Goal: Task Accomplishment & Management: Manage account settings

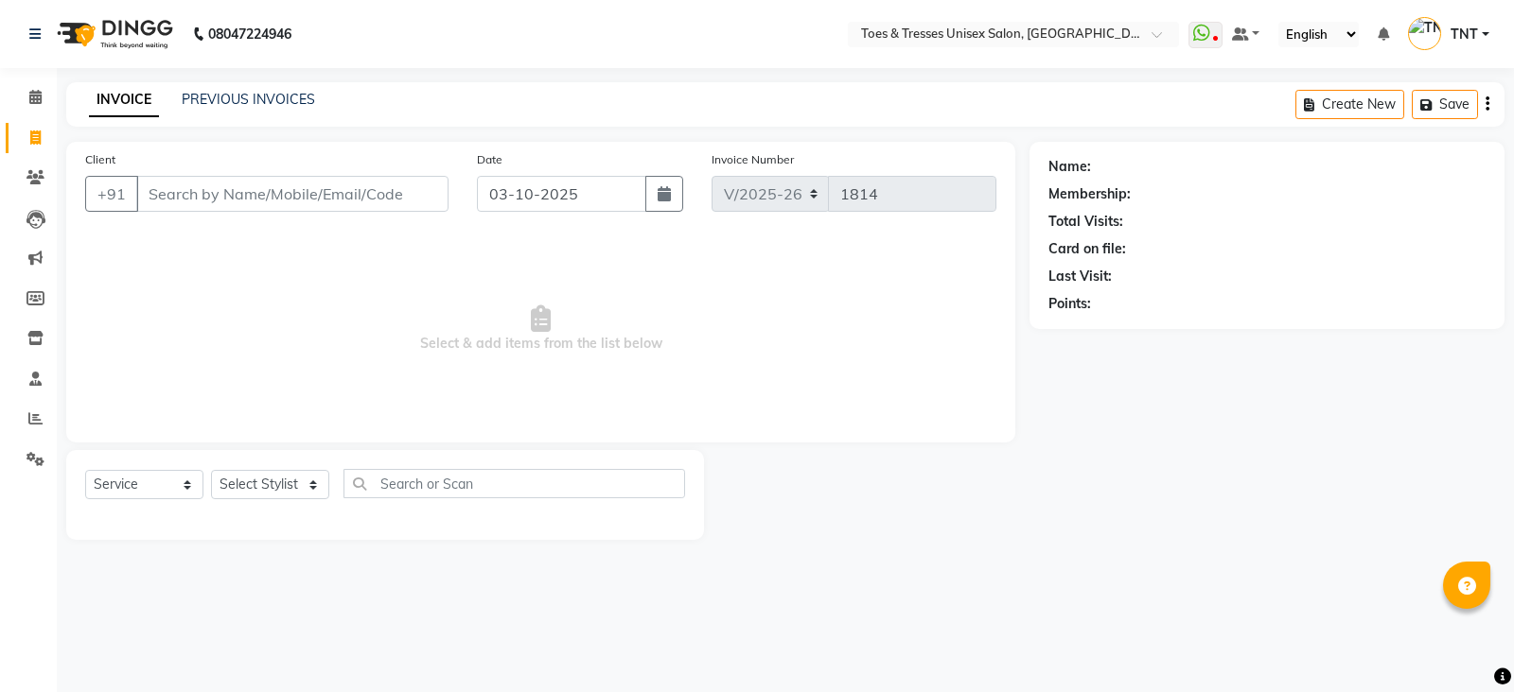
select select "3950"
select select "service"
click at [219, 182] on input "Client" at bounding box center [292, 194] width 312 height 36
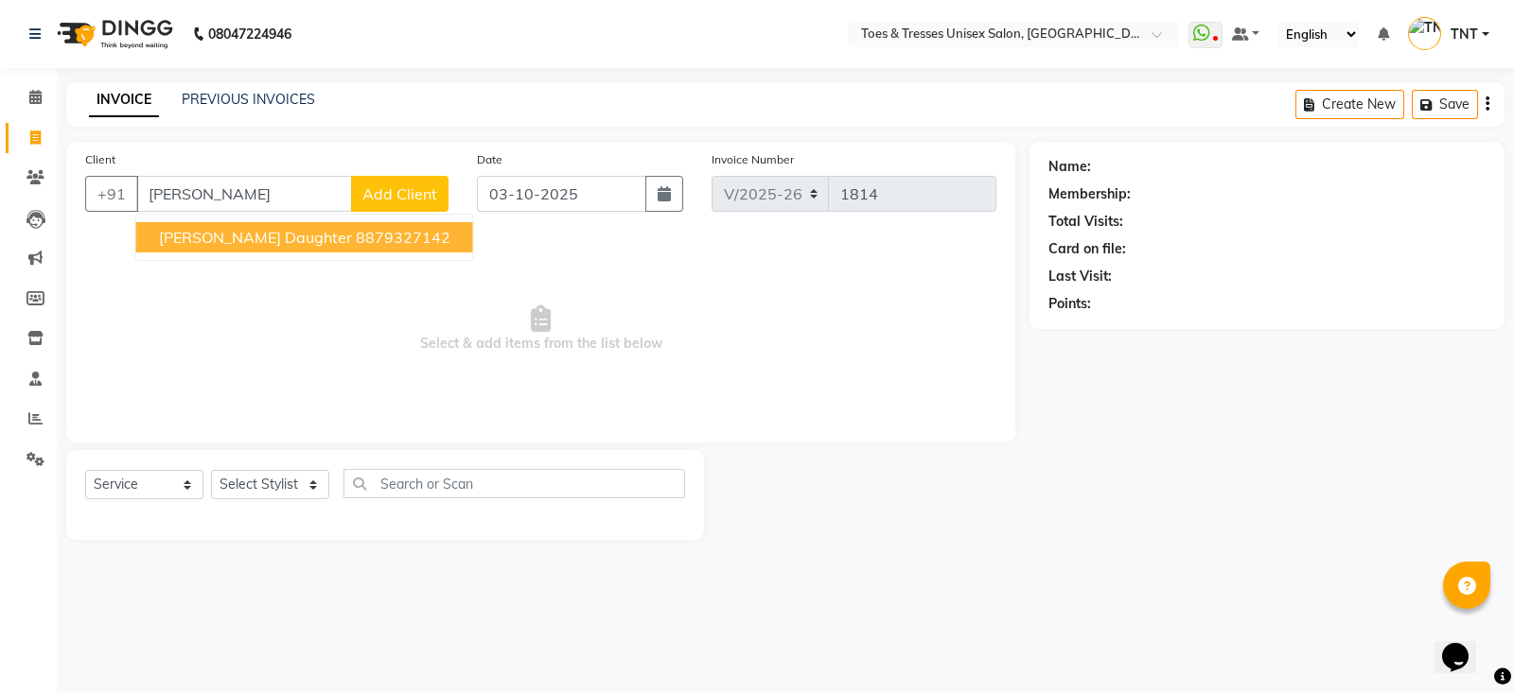
click at [241, 242] on span "[PERSON_NAME] Daughter" at bounding box center [255, 237] width 193 height 19
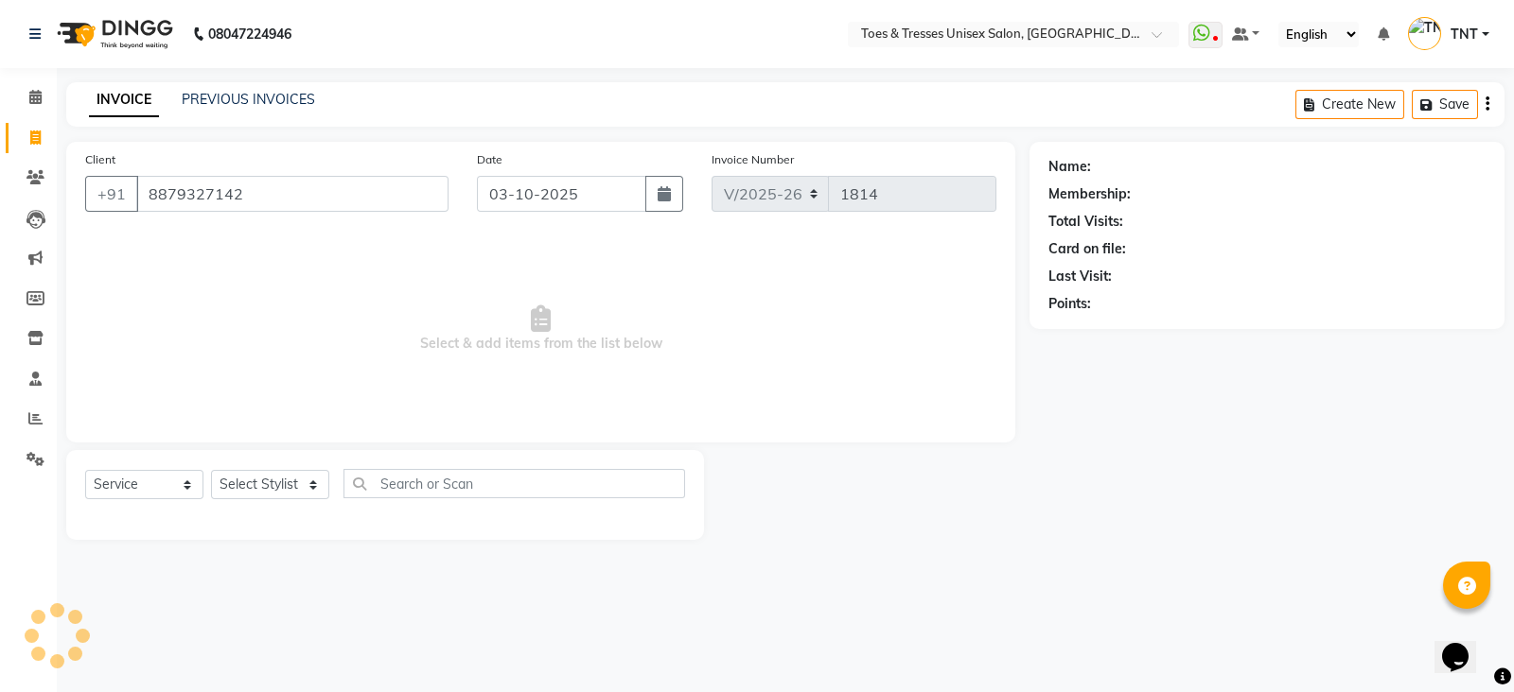
type input "8879327142"
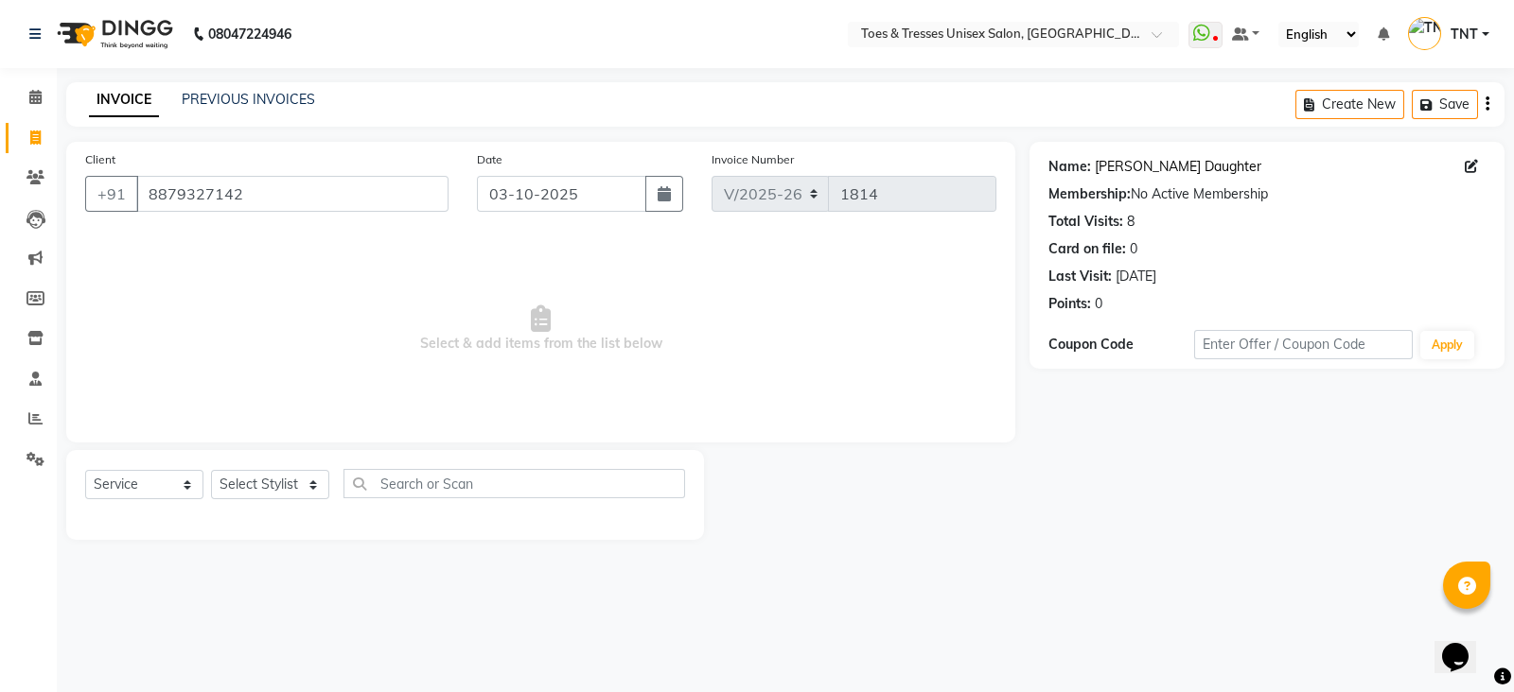
click at [1124, 171] on link "[PERSON_NAME] Daughter" at bounding box center [1178, 167] width 166 height 20
click at [1471, 169] on icon at bounding box center [1470, 166] width 13 height 13
select select "[DEMOGRAPHIC_DATA]"
select select
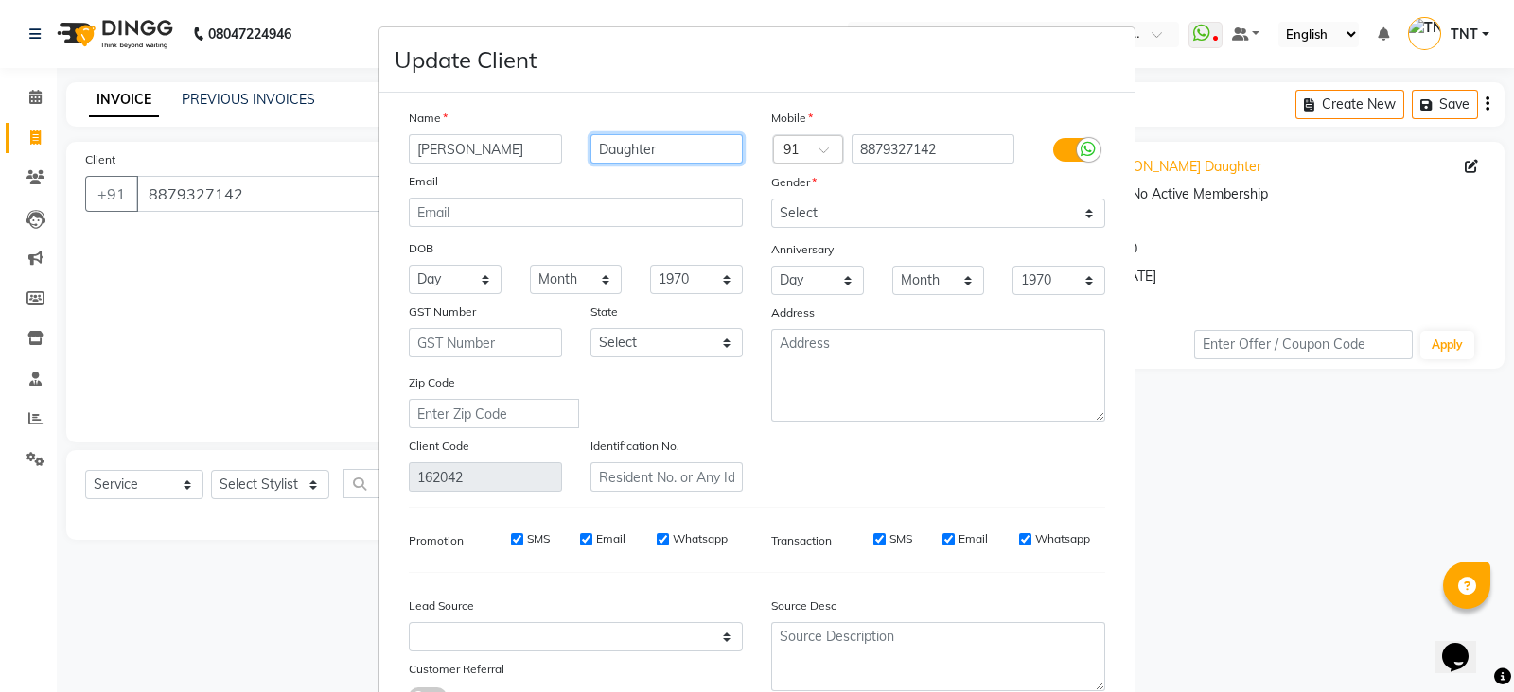
click at [620, 151] on input "Daughter" at bounding box center [666, 148] width 153 height 29
type input "a"
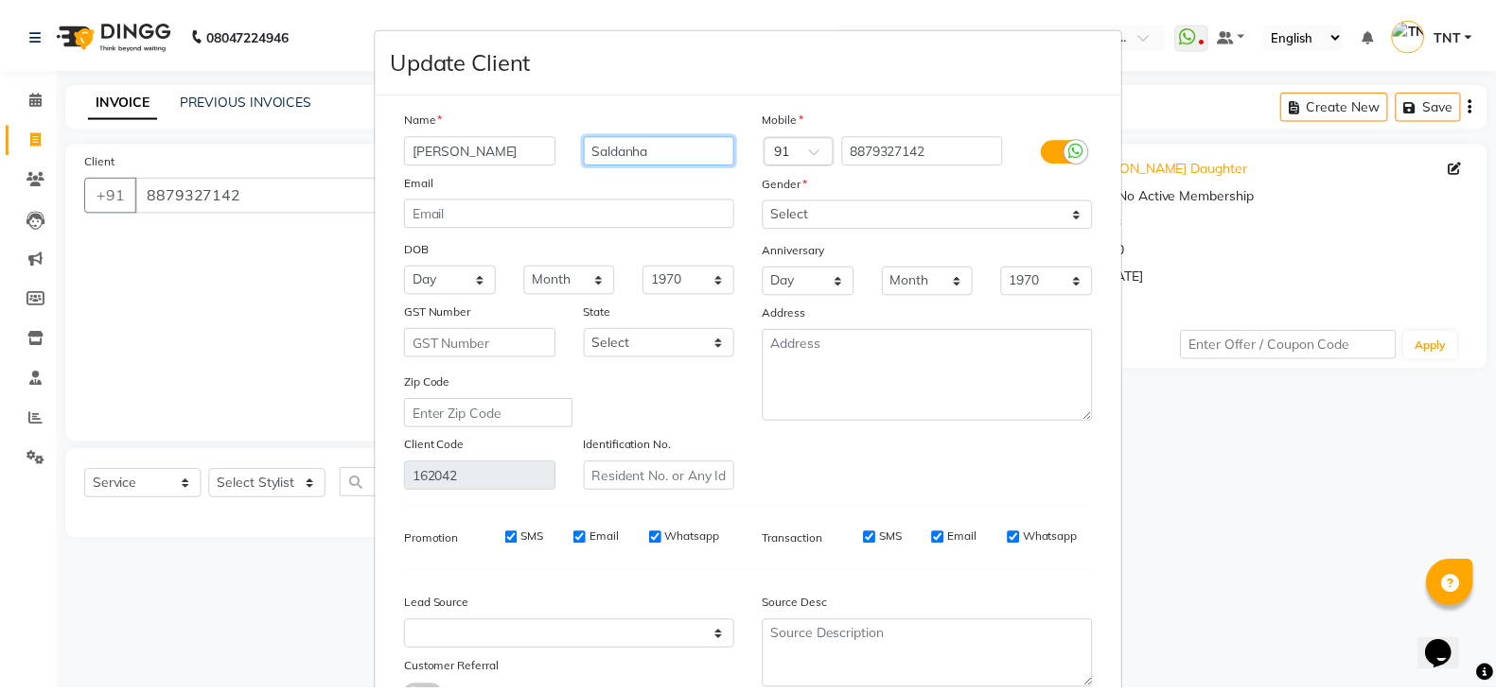
scroll to position [157, 0]
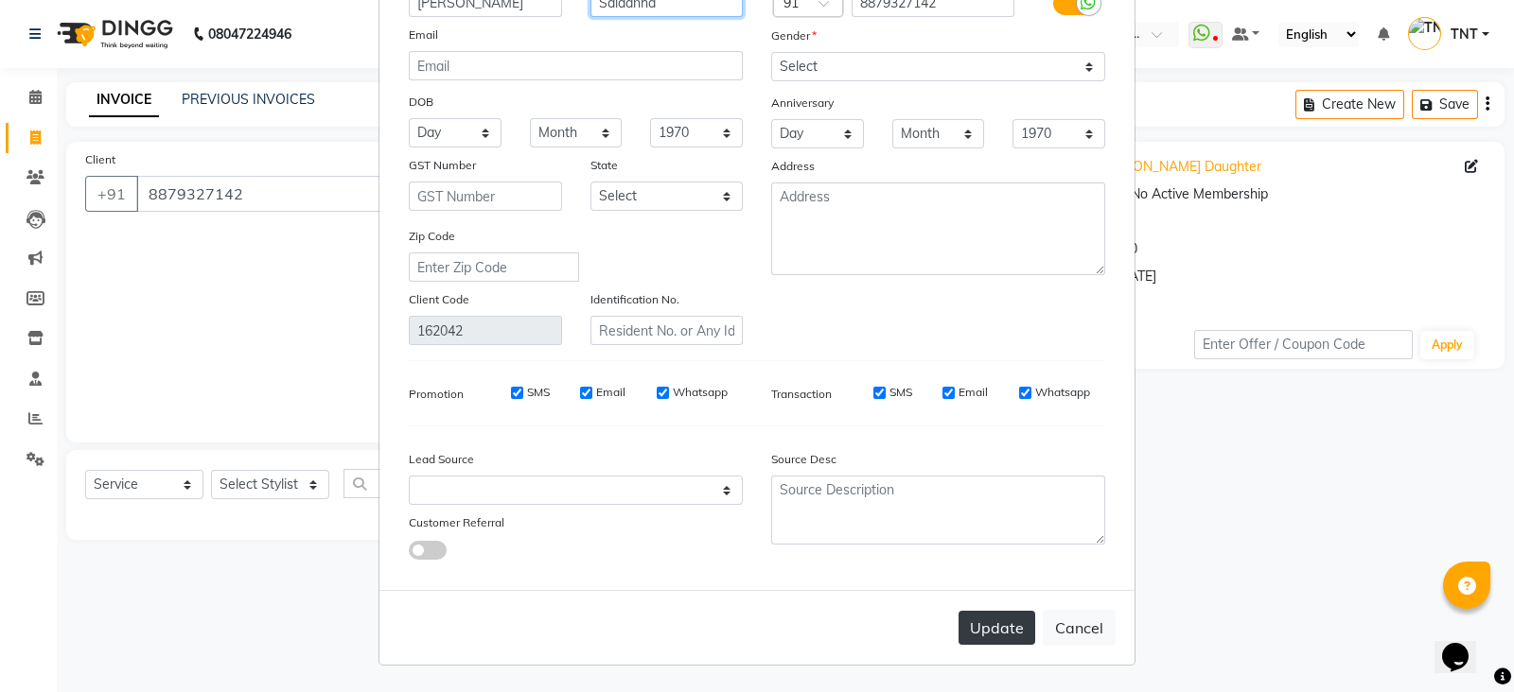
type input "Saldanha"
click at [981, 640] on button "Update" at bounding box center [996, 628] width 77 height 34
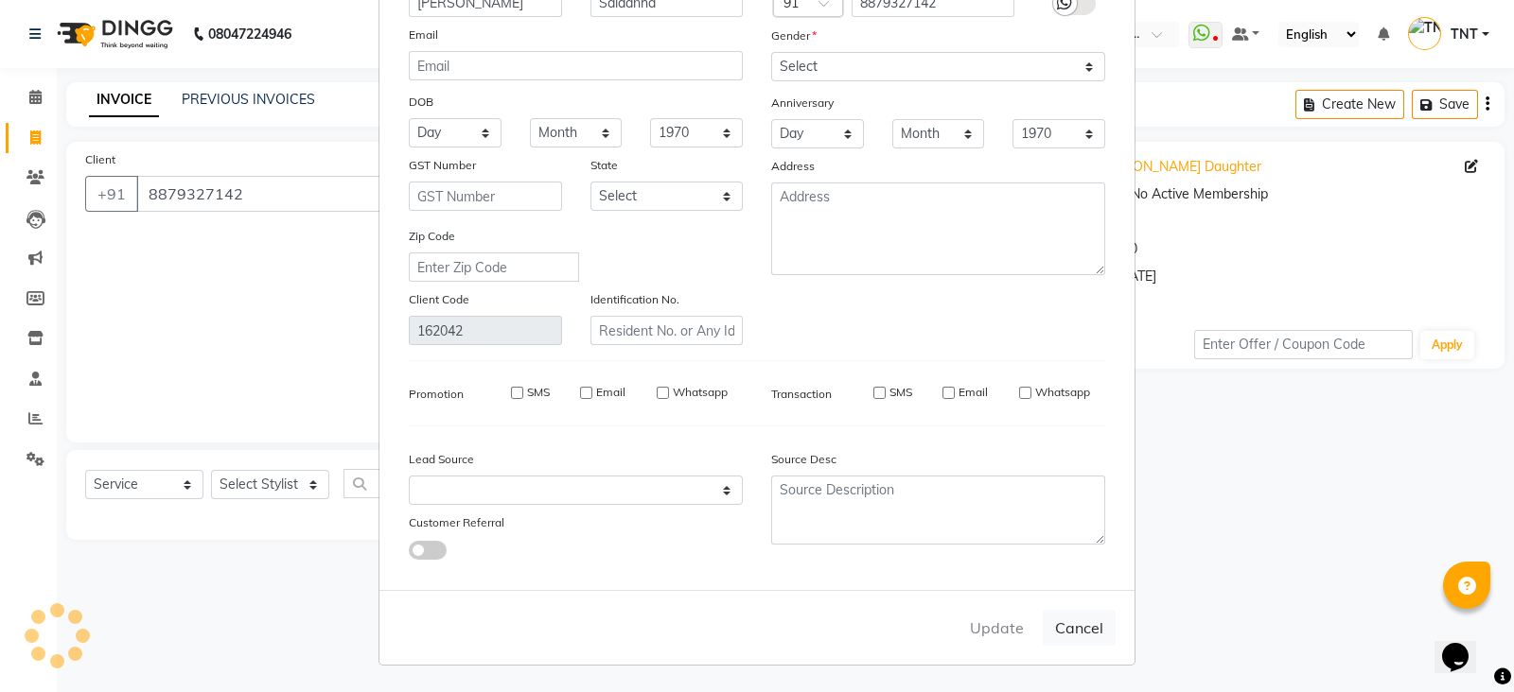
select select
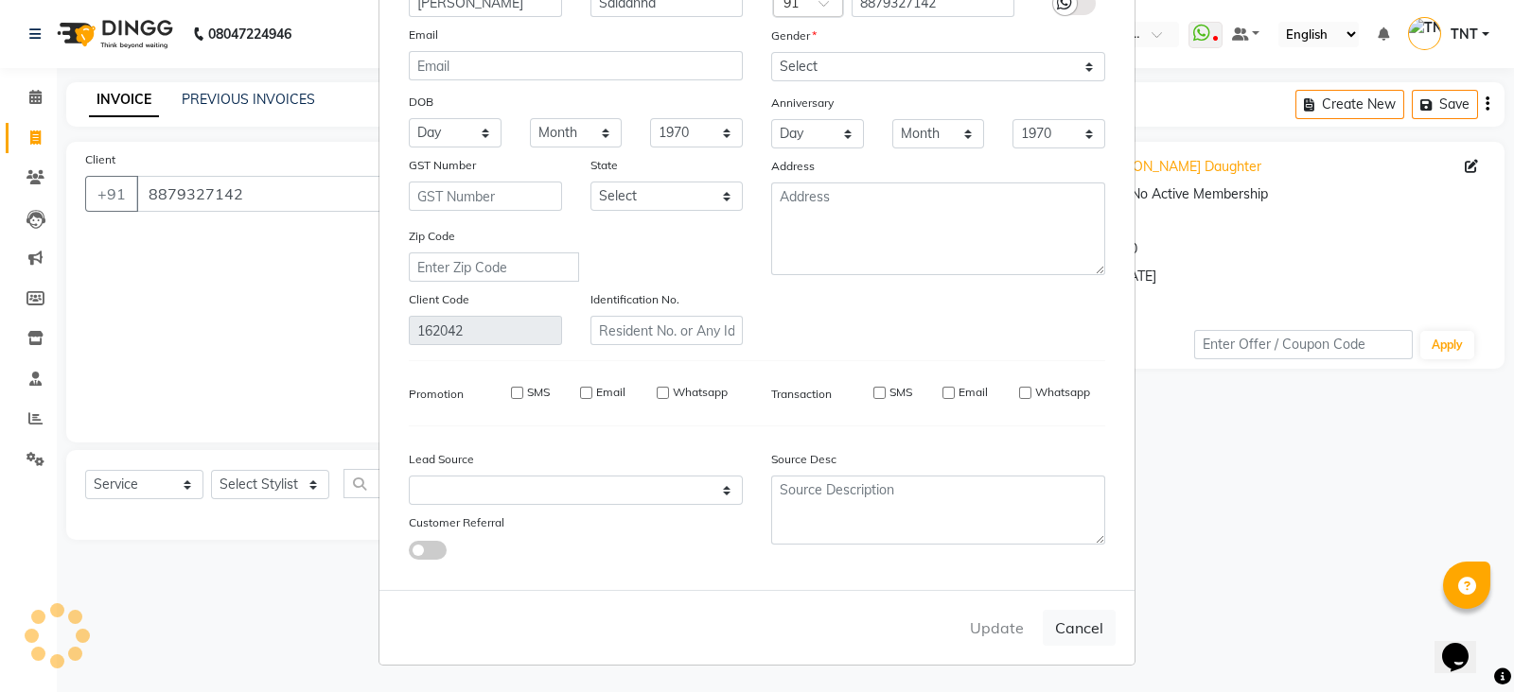
select select
checkbox input "false"
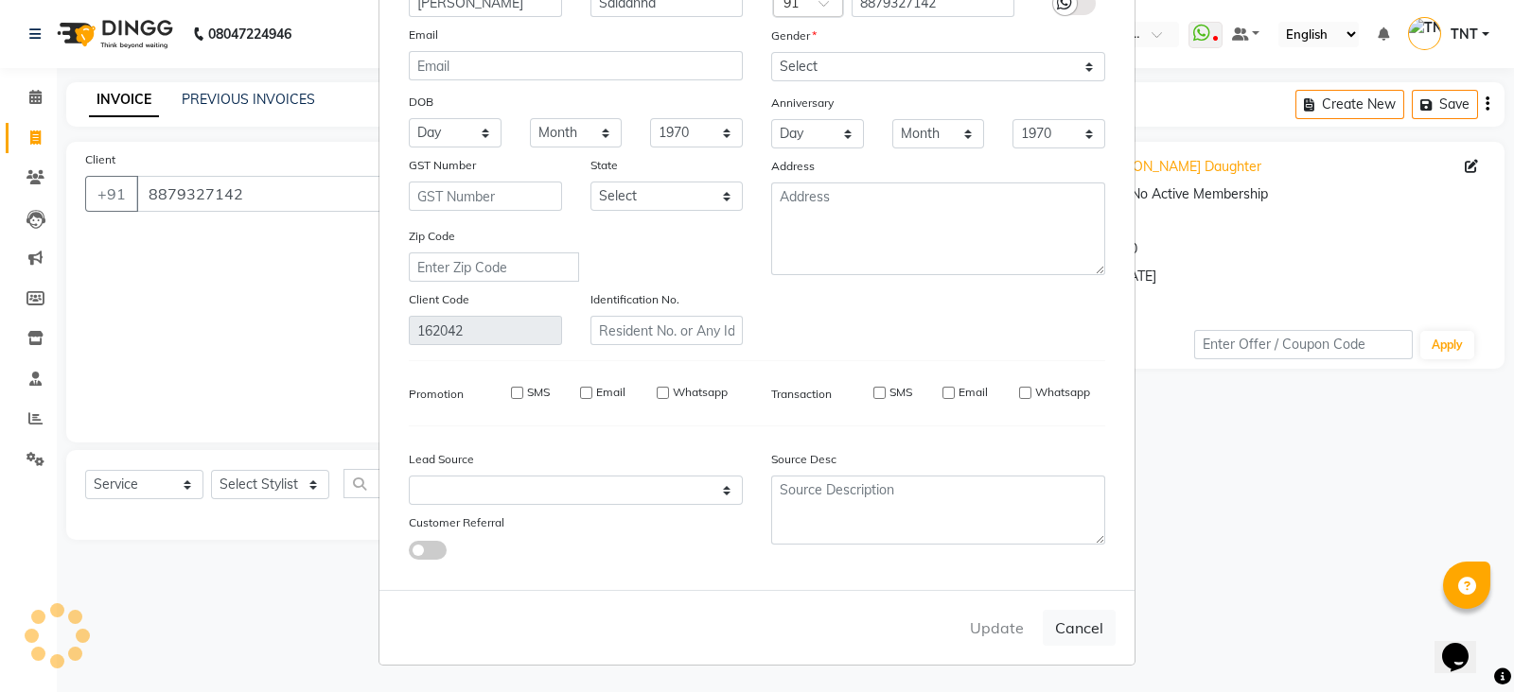
checkbox input "false"
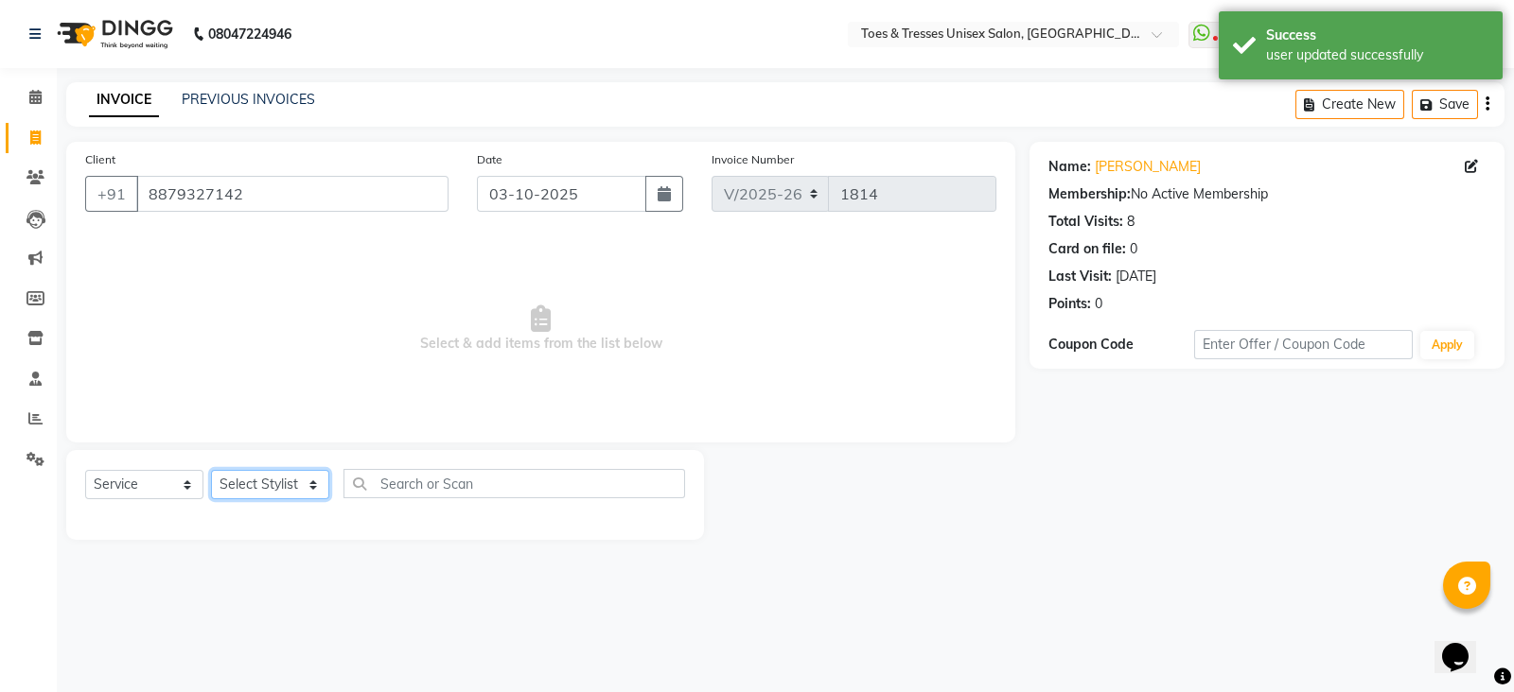
click at [272, 494] on select "Select Stylist Adil Khan Aheshan Shaikh Diksha Gosar Nilesh Ghag Nisha Paswan P…" at bounding box center [270, 484] width 118 height 29
click at [428, 192] on input "8879327142" at bounding box center [292, 194] width 312 height 36
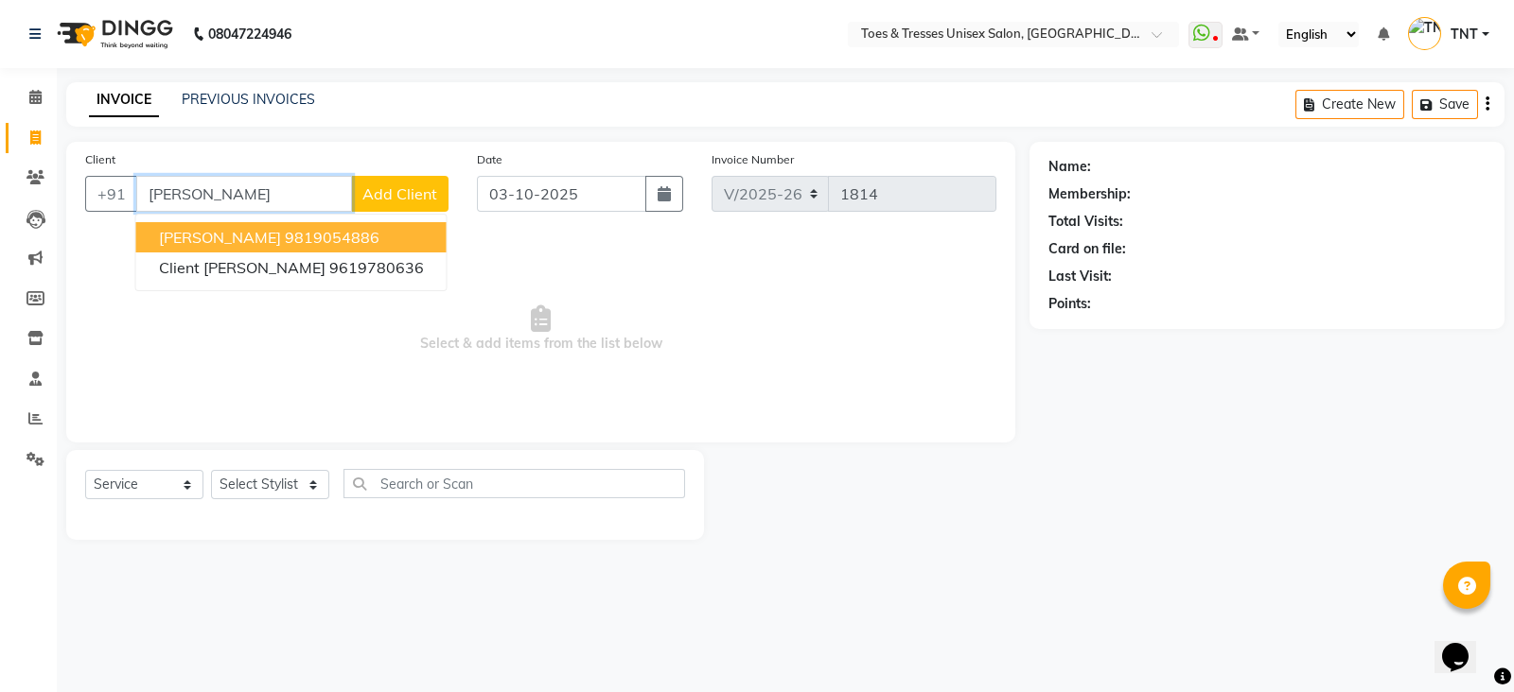
click at [237, 232] on span "Vilma Mantra" at bounding box center [220, 237] width 122 height 19
type input "9819054886"
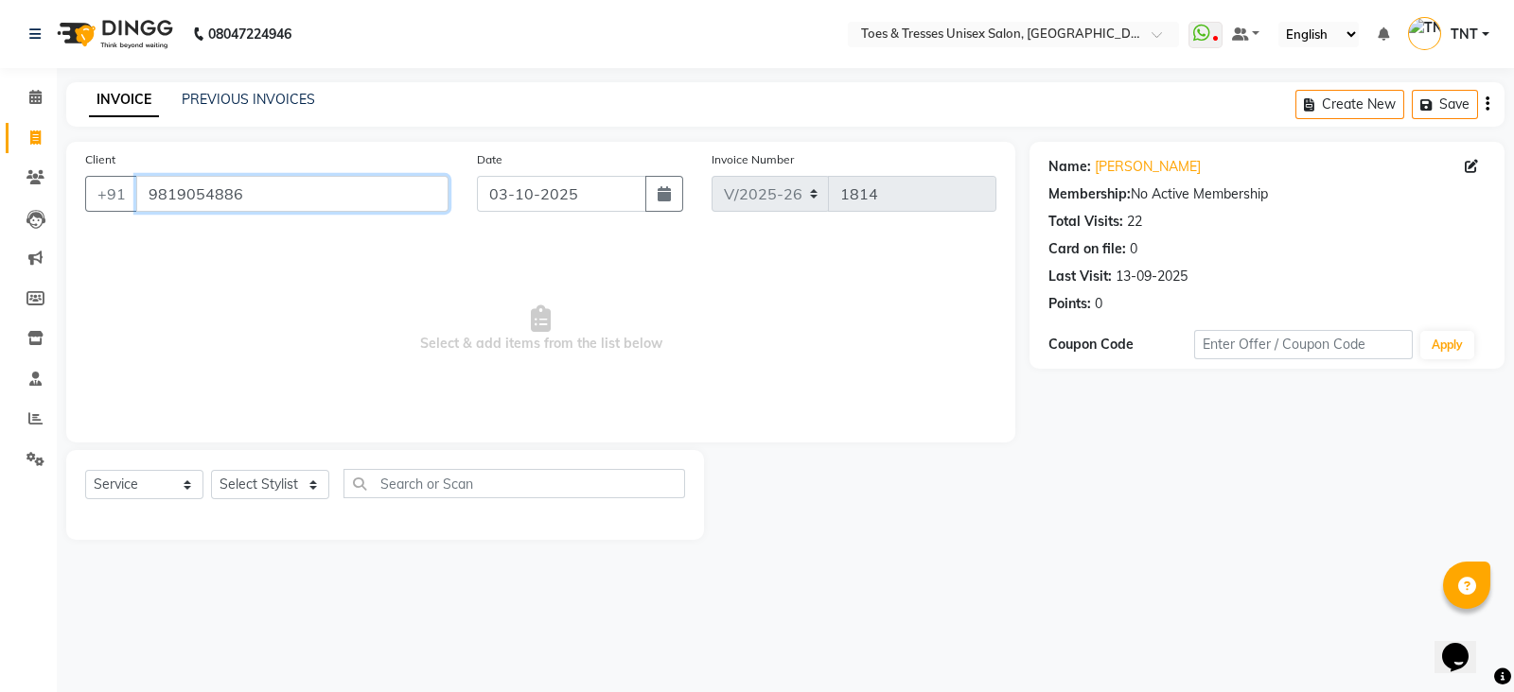
click at [361, 205] on input "9819054886" at bounding box center [292, 194] width 312 height 36
click at [223, 497] on select "Select Stylist Adil Khan Aheshan Shaikh Diksha Gosar Nilesh Ghag Nisha Paswan P…" at bounding box center [270, 484] width 118 height 29
select select "19970"
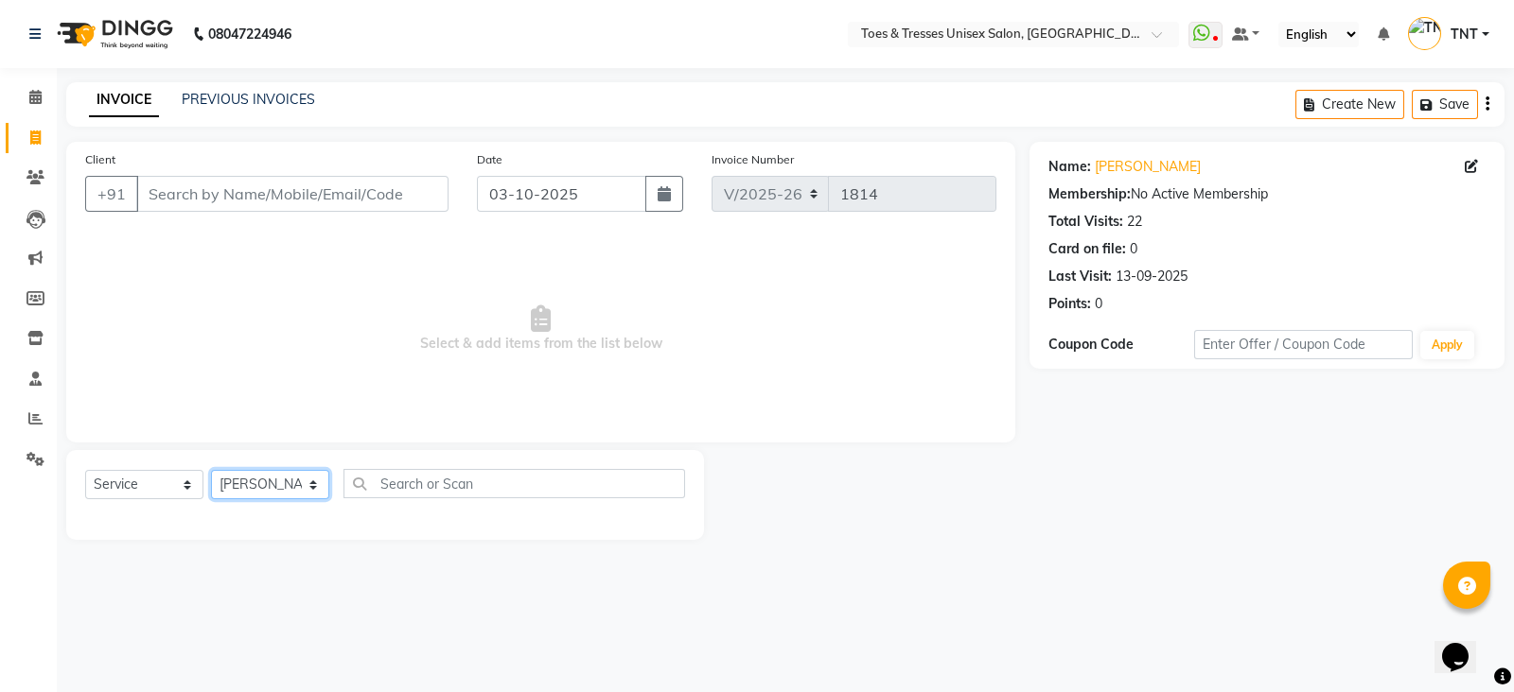
click at [211, 471] on select "Select Stylist Adil Khan Aheshan Shaikh Diksha Gosar Nilesh Ghag Nisha Paswan P…" at bounding box center [270, 484] width 118 height 29
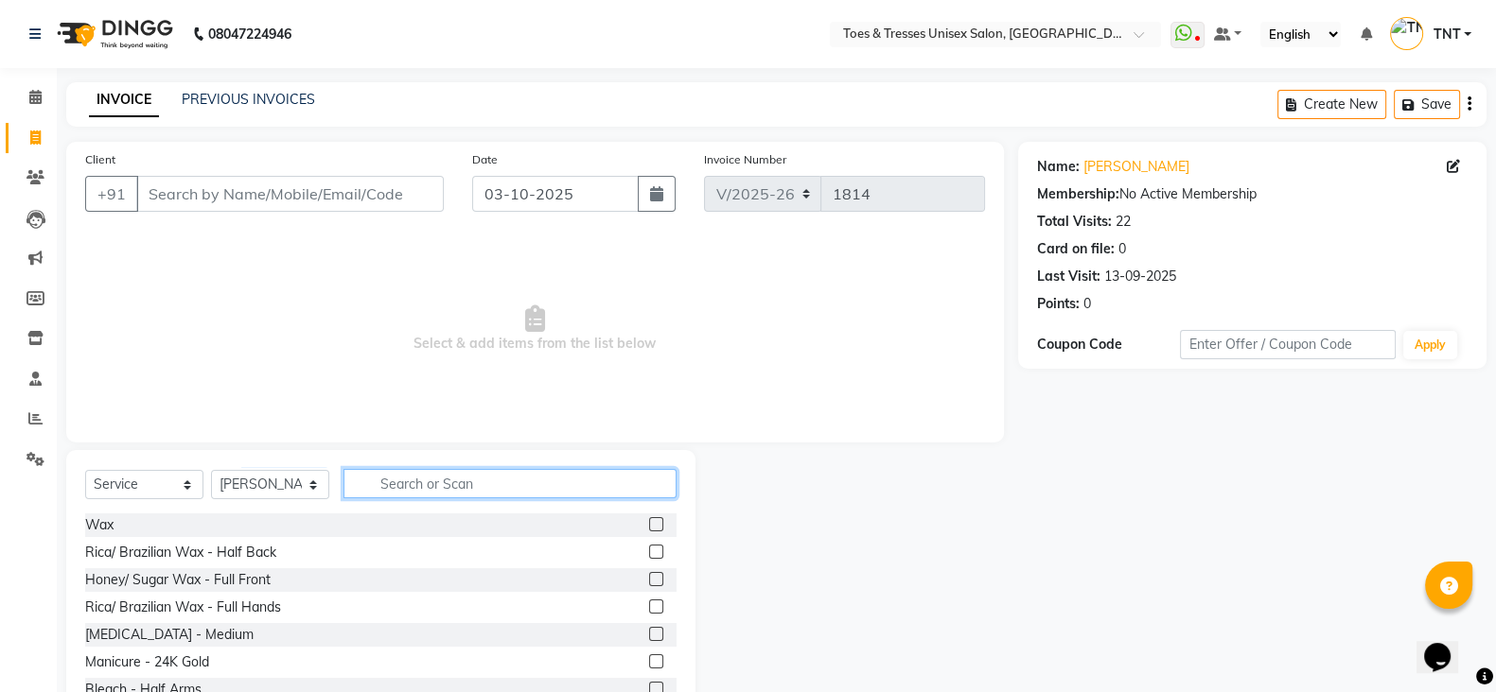
click at [446, 482] on input "text" at bounding box center [509, 483] width 333 height 29
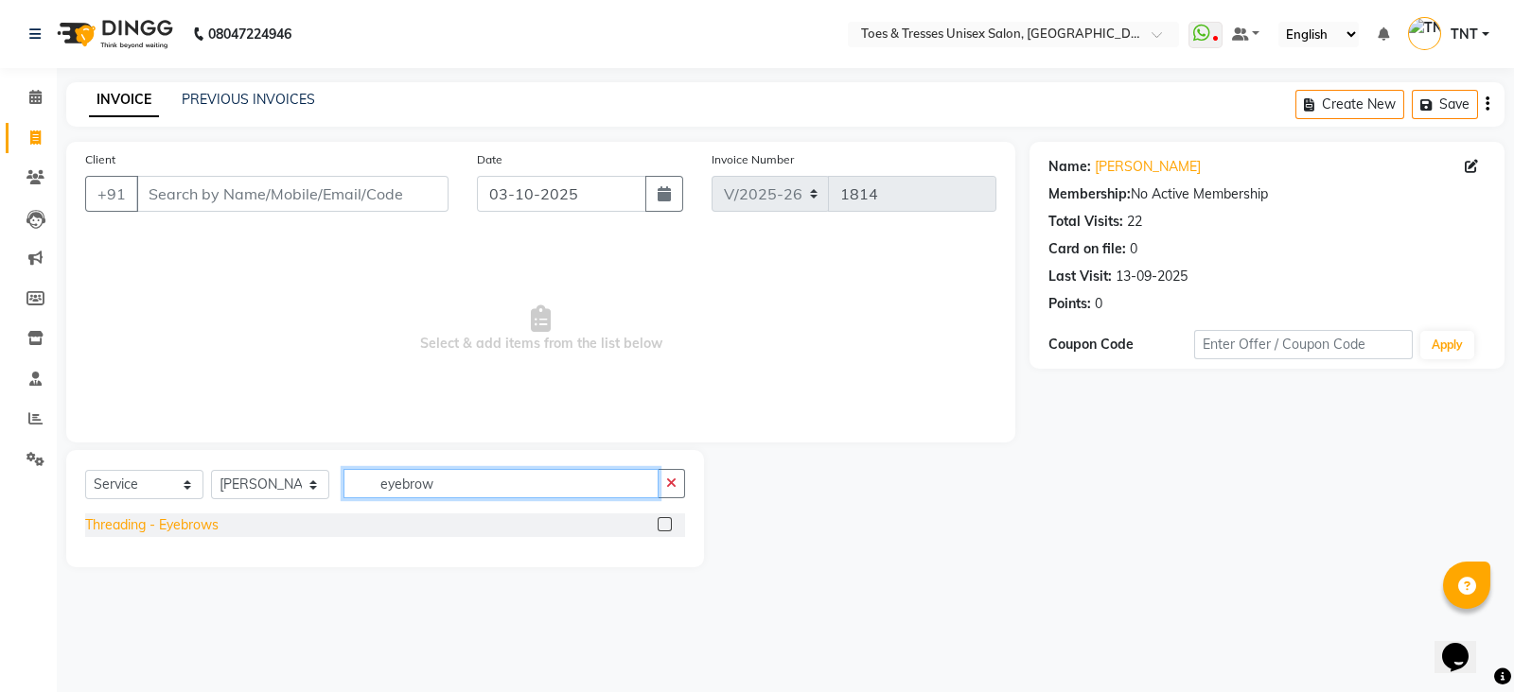
type input "eyebrow"
click at [183, 525] on div "Threading - Eyebrows" at bounding box center [151, 526] width 133 height 20
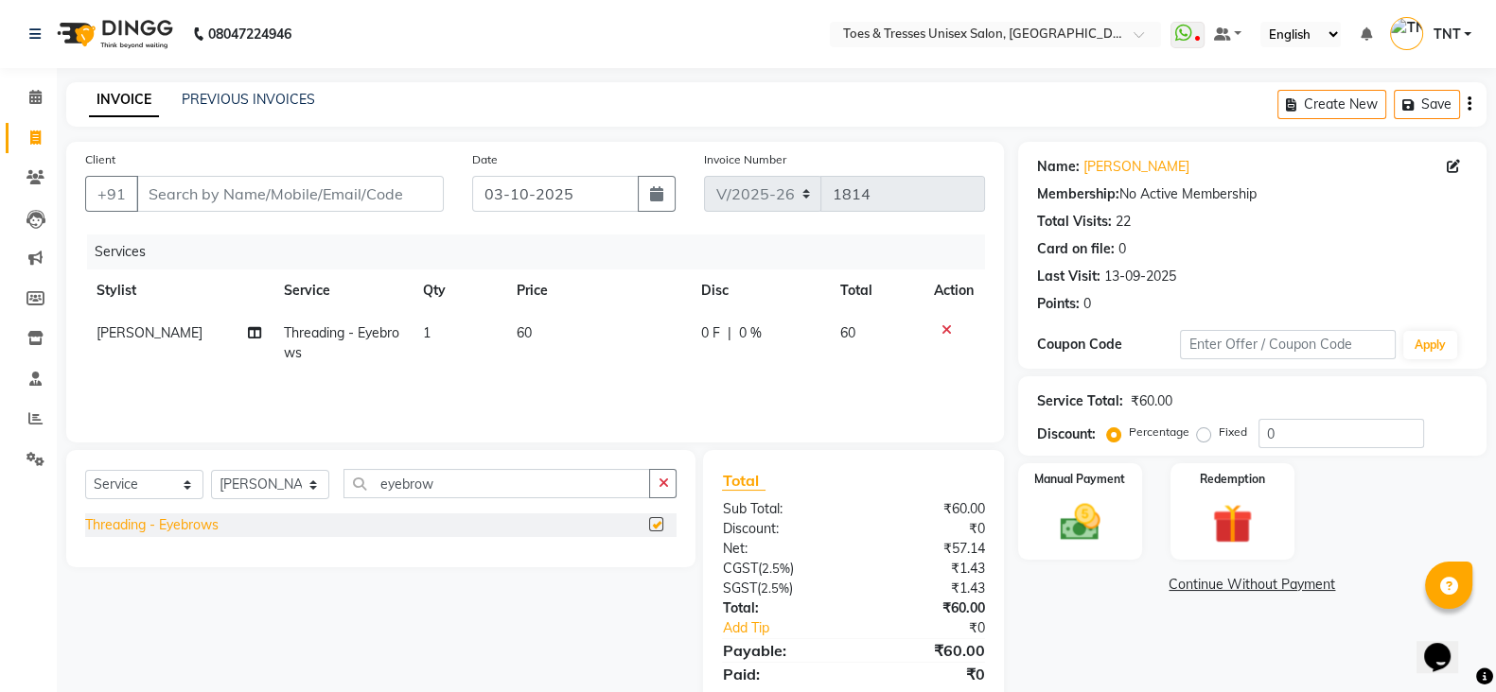
checkbox input "false"
click at [463, 470] on input "eyebrow" at bounding box center [496, 483] width 307 height 29
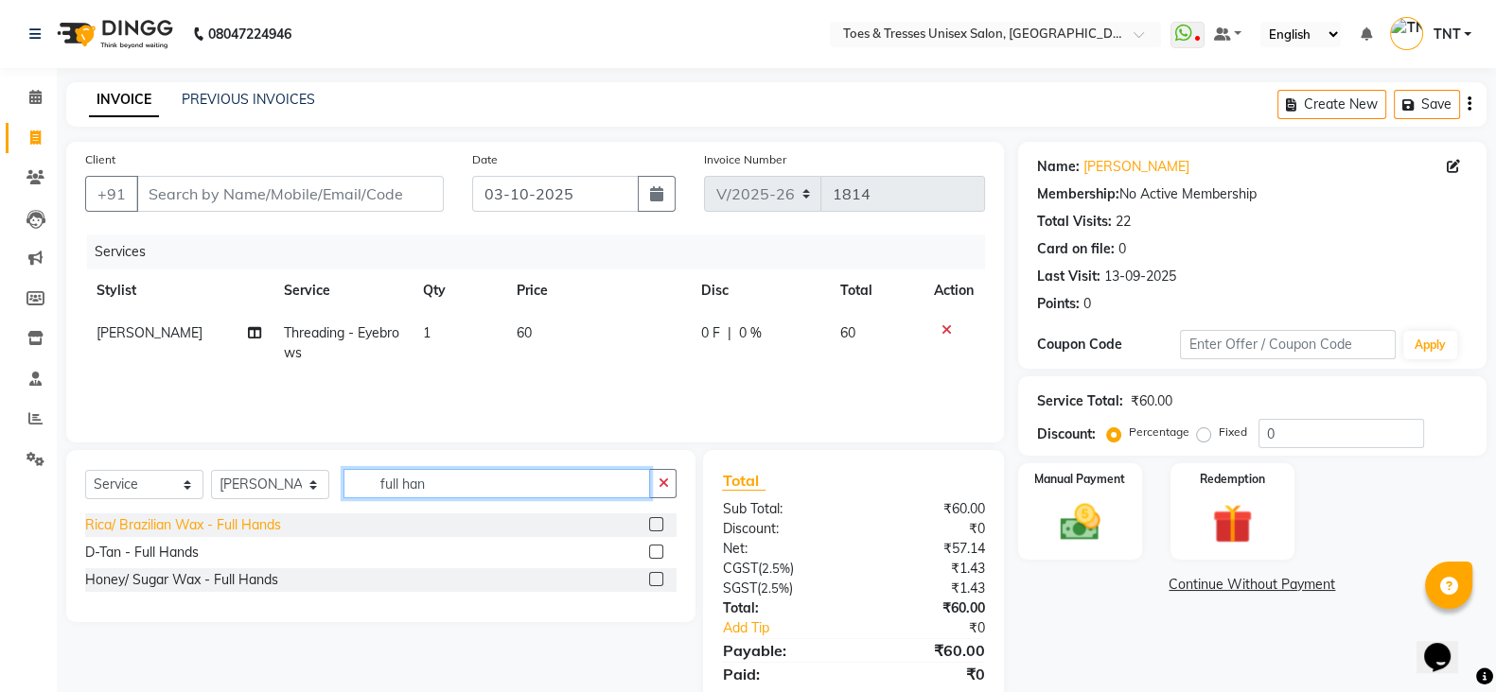
type input "full han"
click at [194, 521] on div "Rica/ Brazilian Wax - Full Hands" at bounding box center [183, 526] width 196 height 20
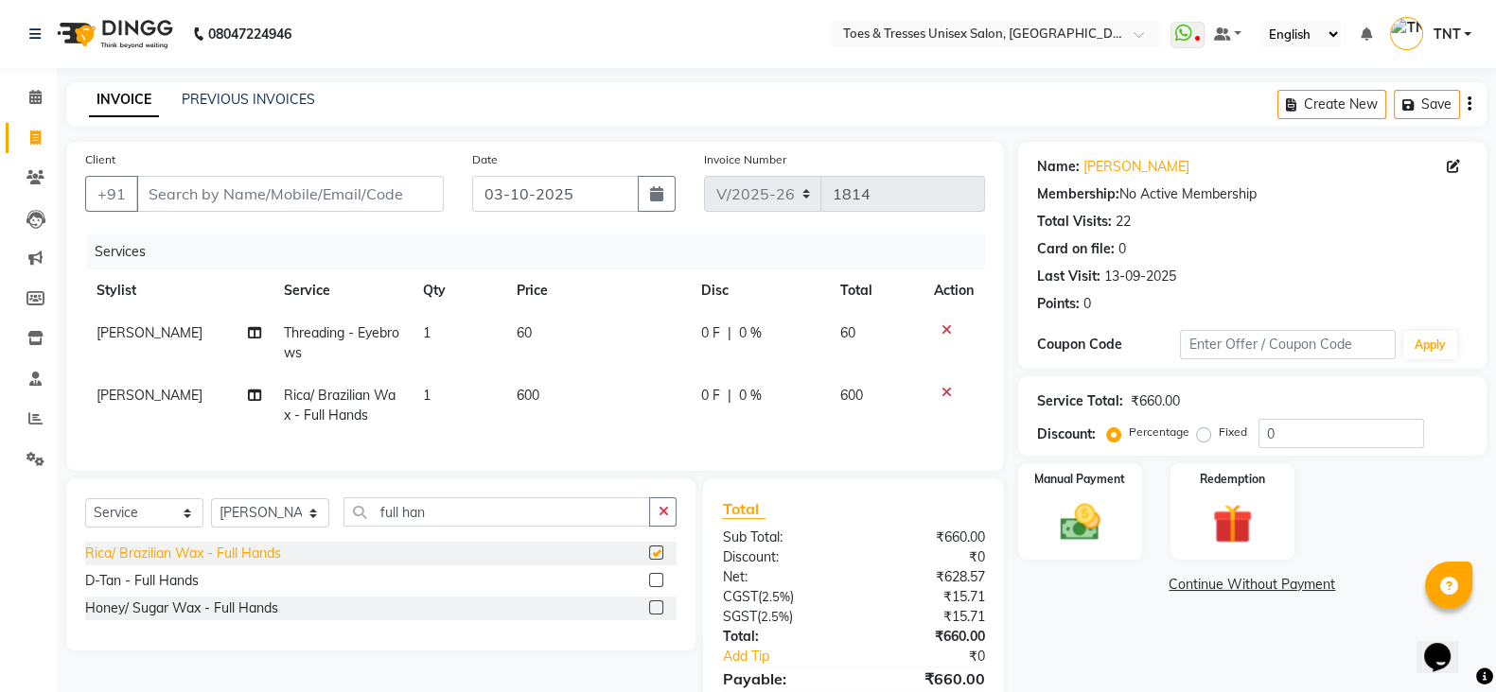
checkbox input "false"
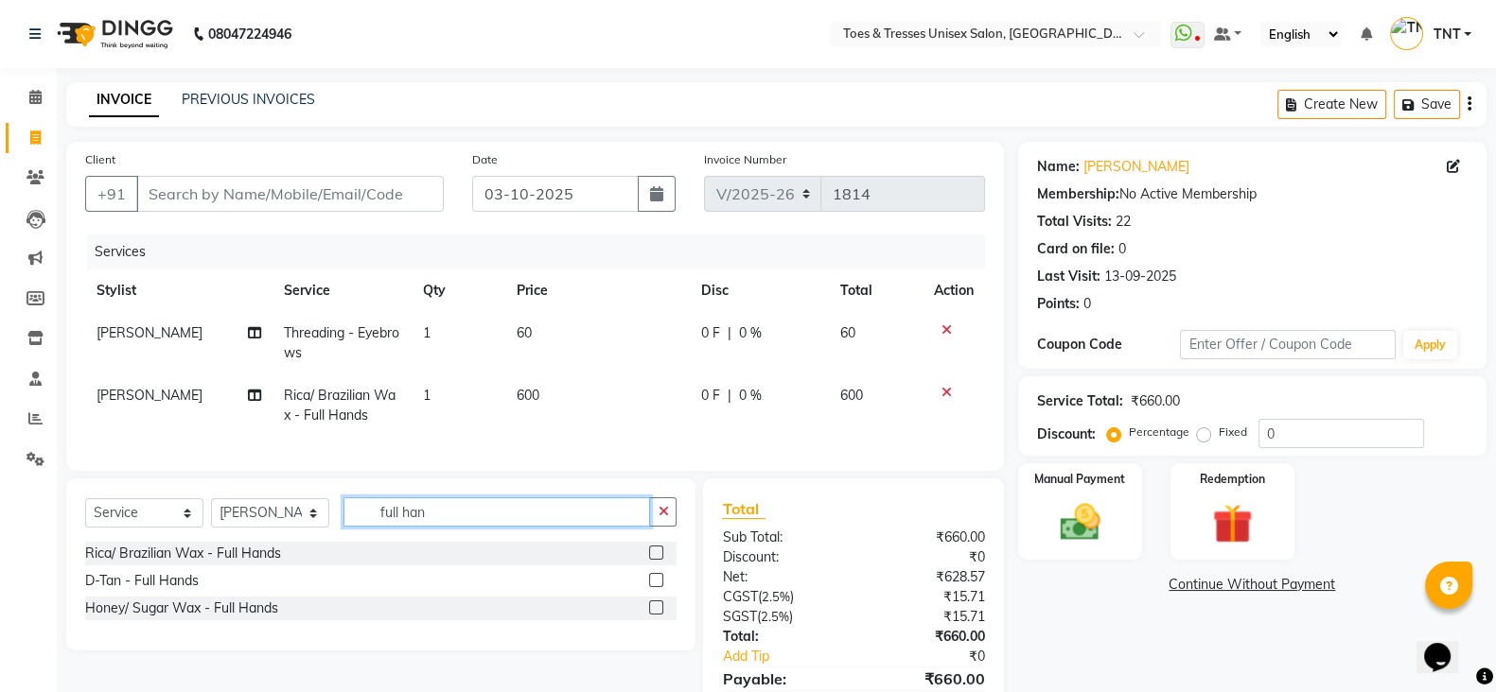
click at [434, 527] on input "full han" at bounding box center [496, 512] width 307 height 29
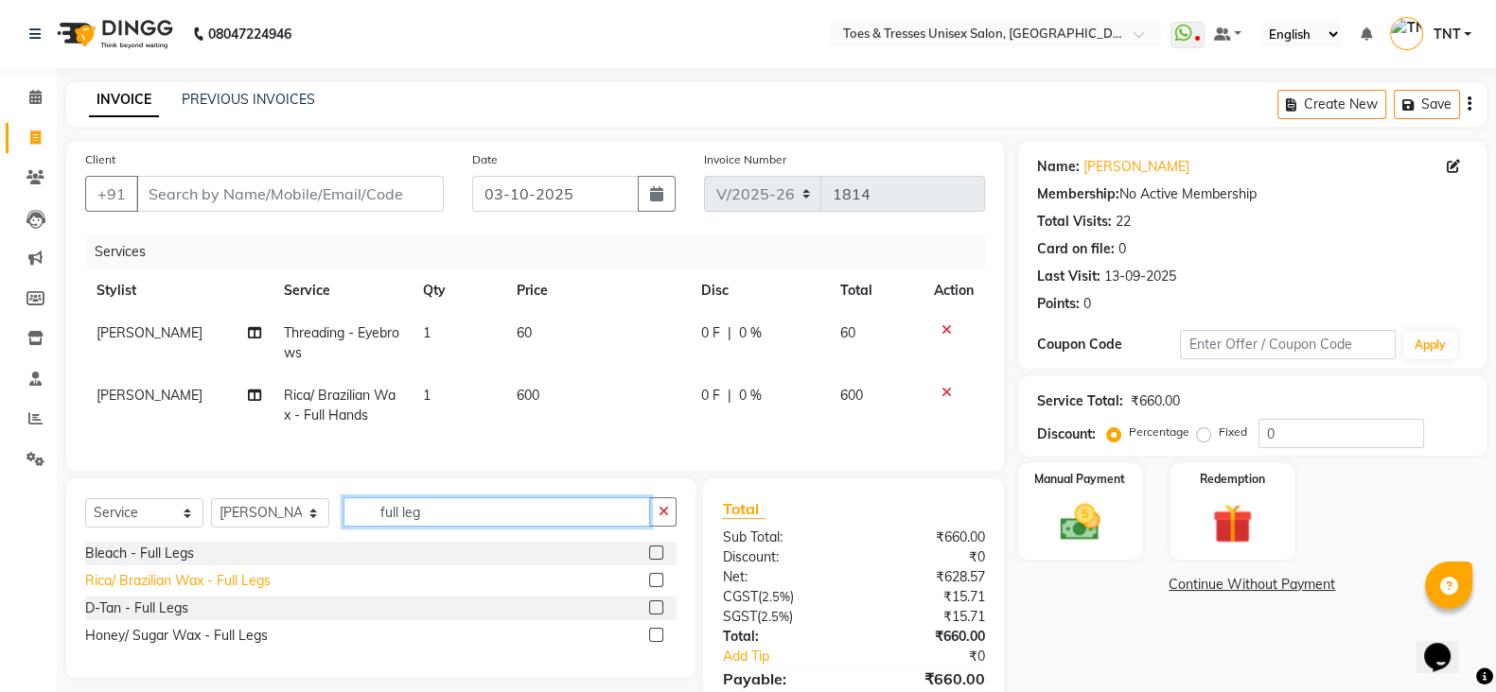
type input "full leg"
click at [160, 591] on div "Rica/ Brazilian Wax - Full Legs" at bounding box center [177, 581] width 185 height 20
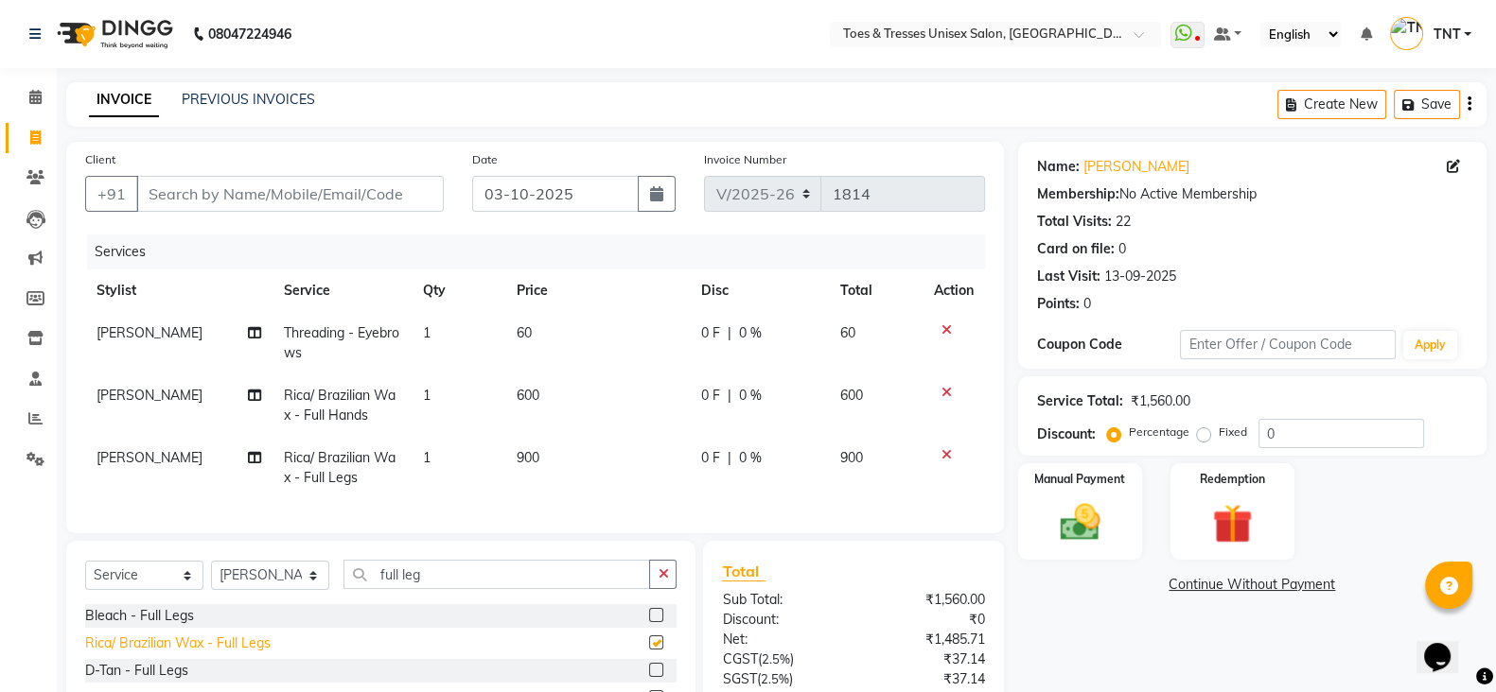
checkbox input "false"
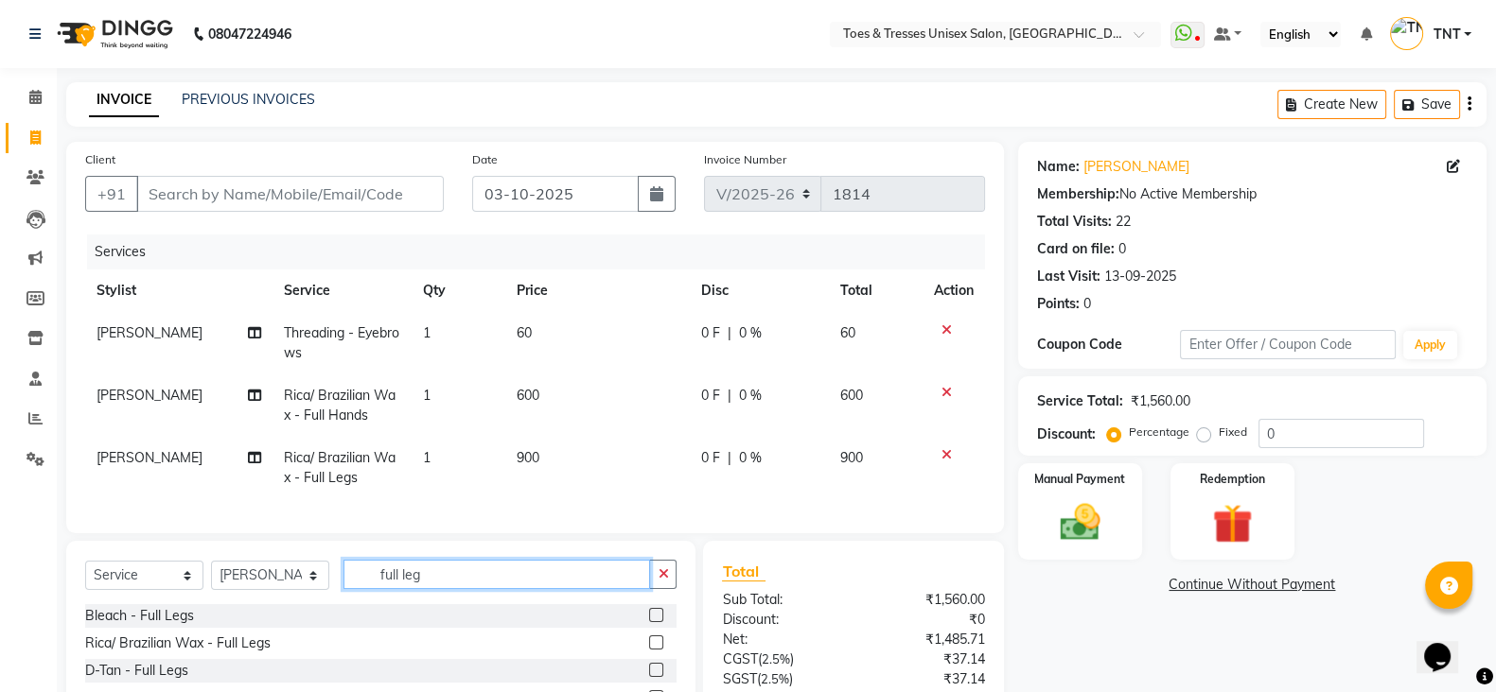
click at [462, 589] on input "full leg" at bounding box center [496, 574] width 307 height 29
type input "under"
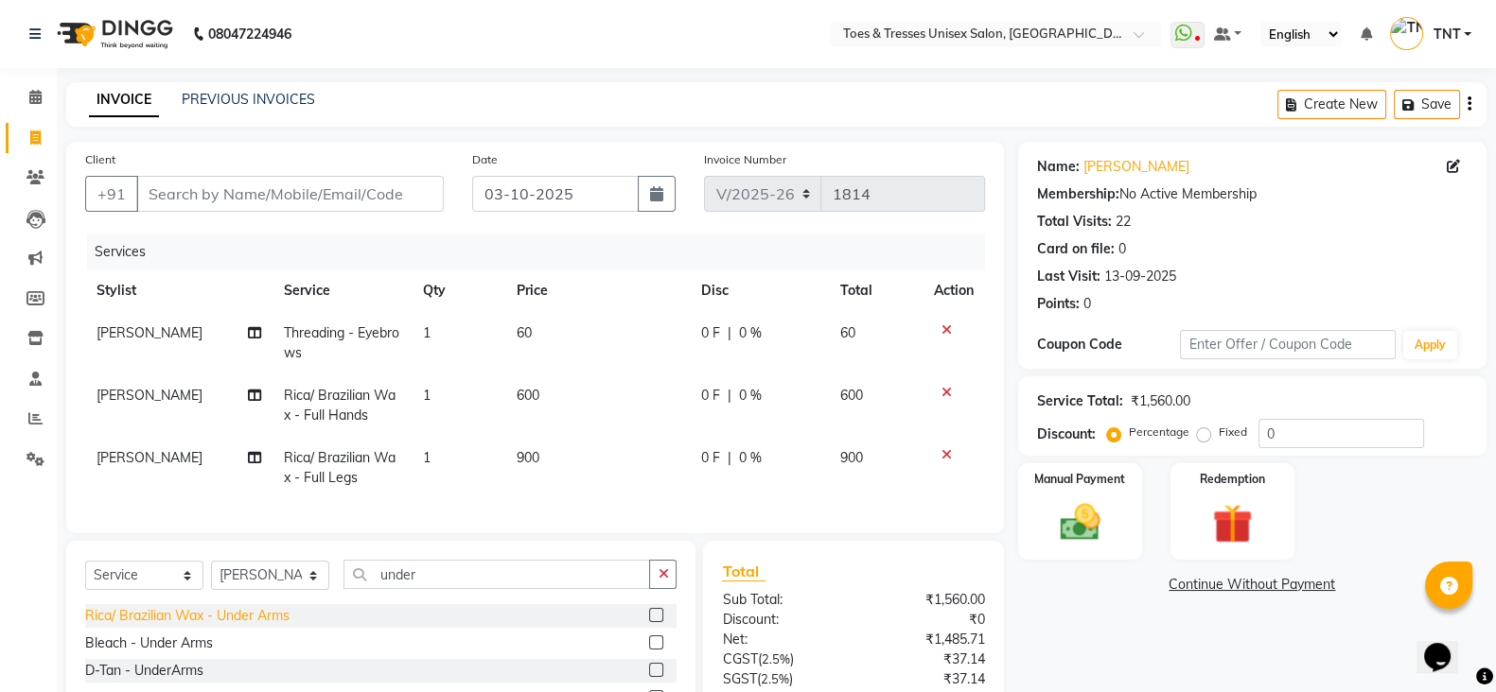
click at [260, 626] on div "Rica/ Brazilian Wax - Under Arms" at bounding box center [187, 616] width 204 height 20
checkbox input "false"
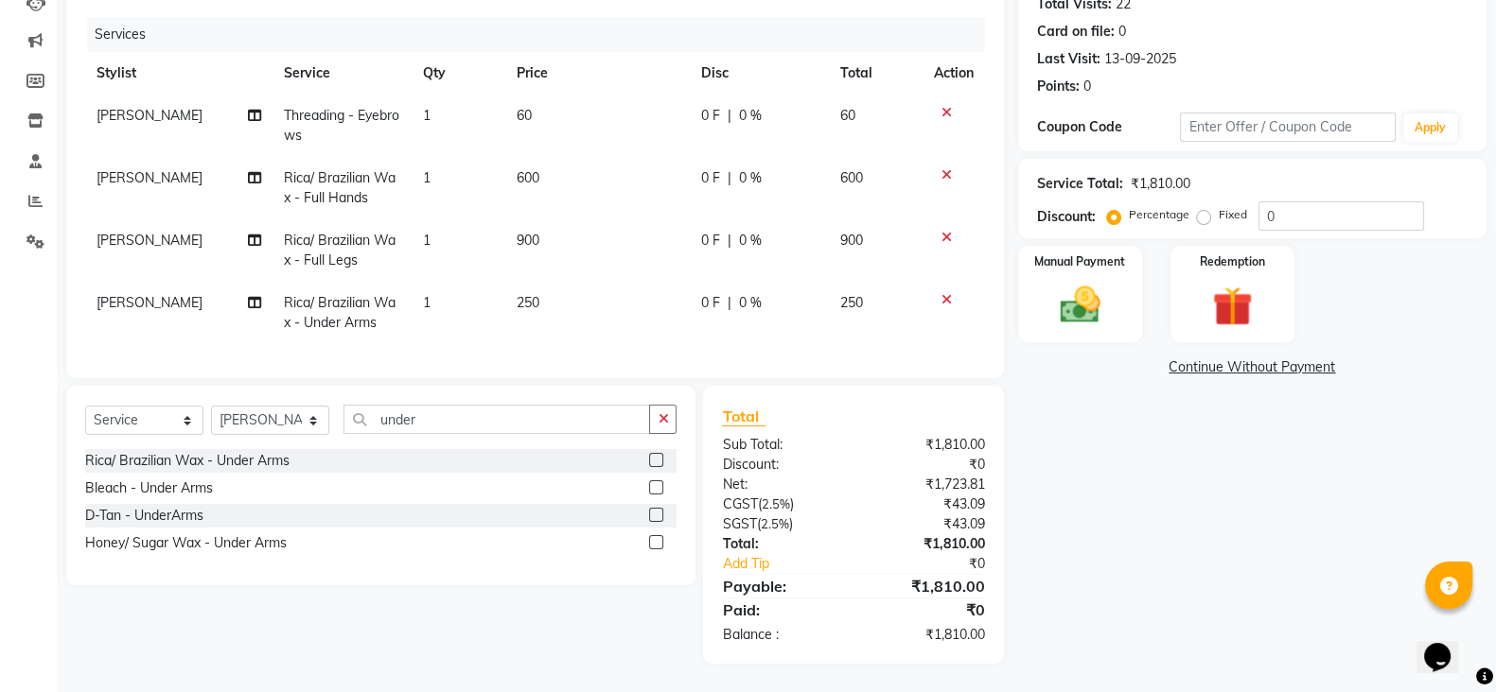
scroll to position [0, 0]
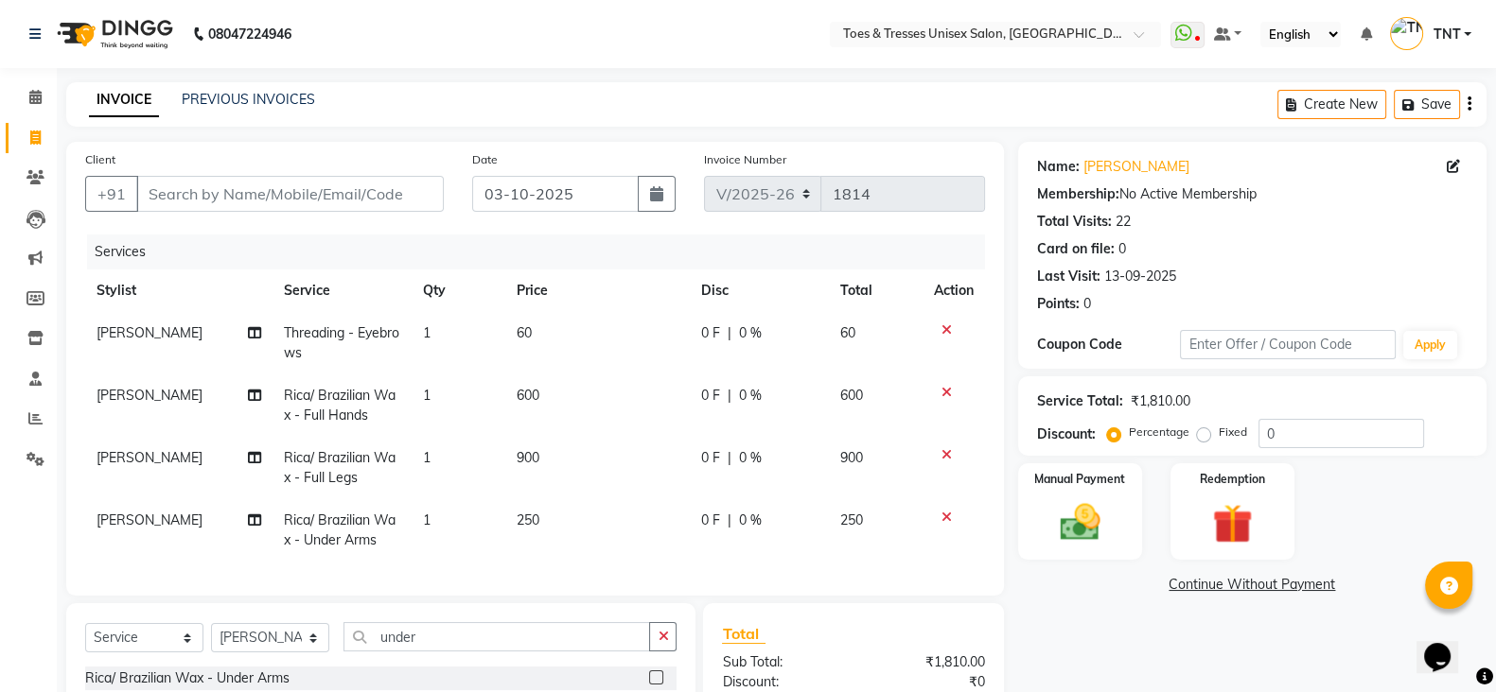
click at [713, 376] on td "0 F | 0 %" at bounding box center [759, 406] width 139 height 62
select select "19970"
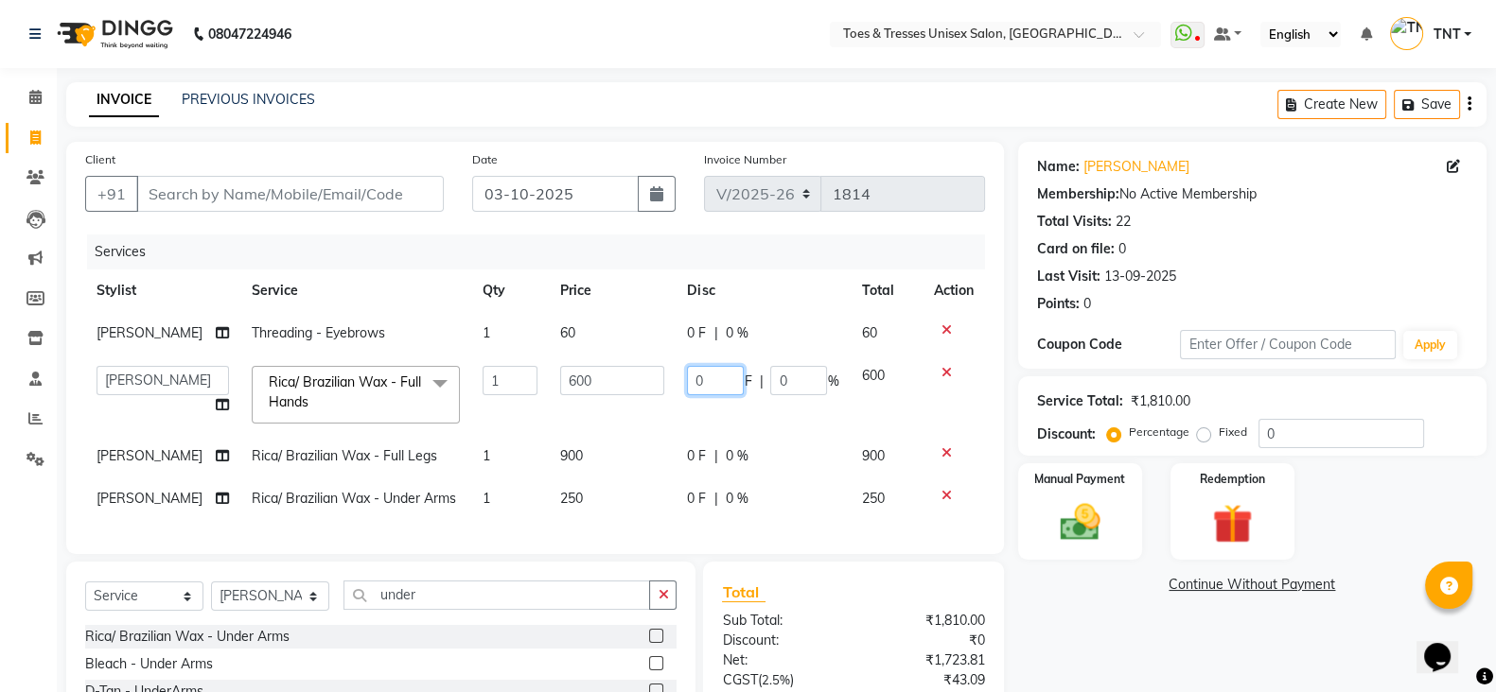
drag, startPoint x: 713, startPoint y: 376, endPoint x: 727, endPoint y: 392, distance: 21.4
click at [727, 392] on input "0" at bounding box center [715, 380] width 57 height 29
click at [869, 432] on td "600" at bounding box center [886, 395] width 72 height 80
select select "19970"
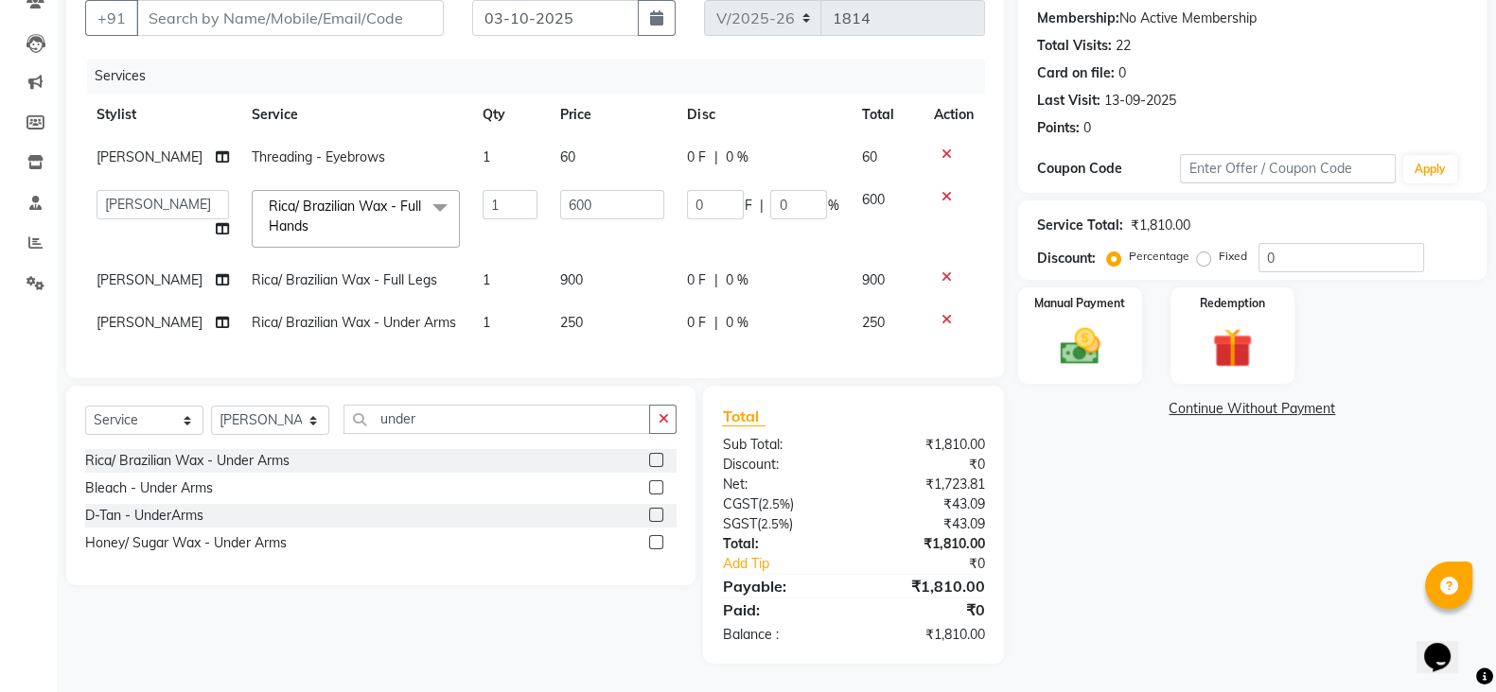
click at [768, 96] on th "Disc" at bounding box center [762, 115] width 174 height 43
click at [790, 221] on td "0 F | 0 %" at bounding box center [762, 219] width 174 height 80
click at [775, 190] on input "0" at bounding box center [798, 204] width 57 height 29
type input "0"
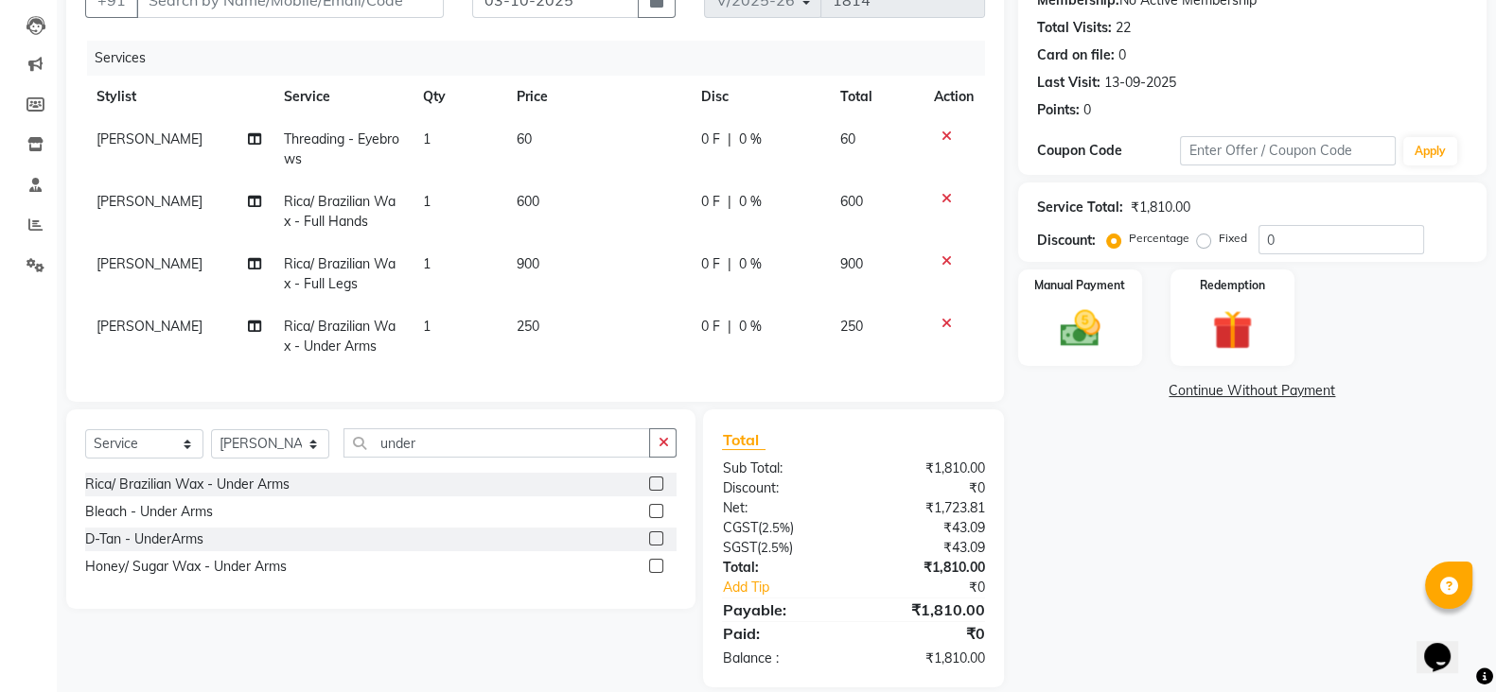
click at [808, 212] on td "0 F | 0 %" at bounding box center [759, 212] width 139 height 62
select select "19970"
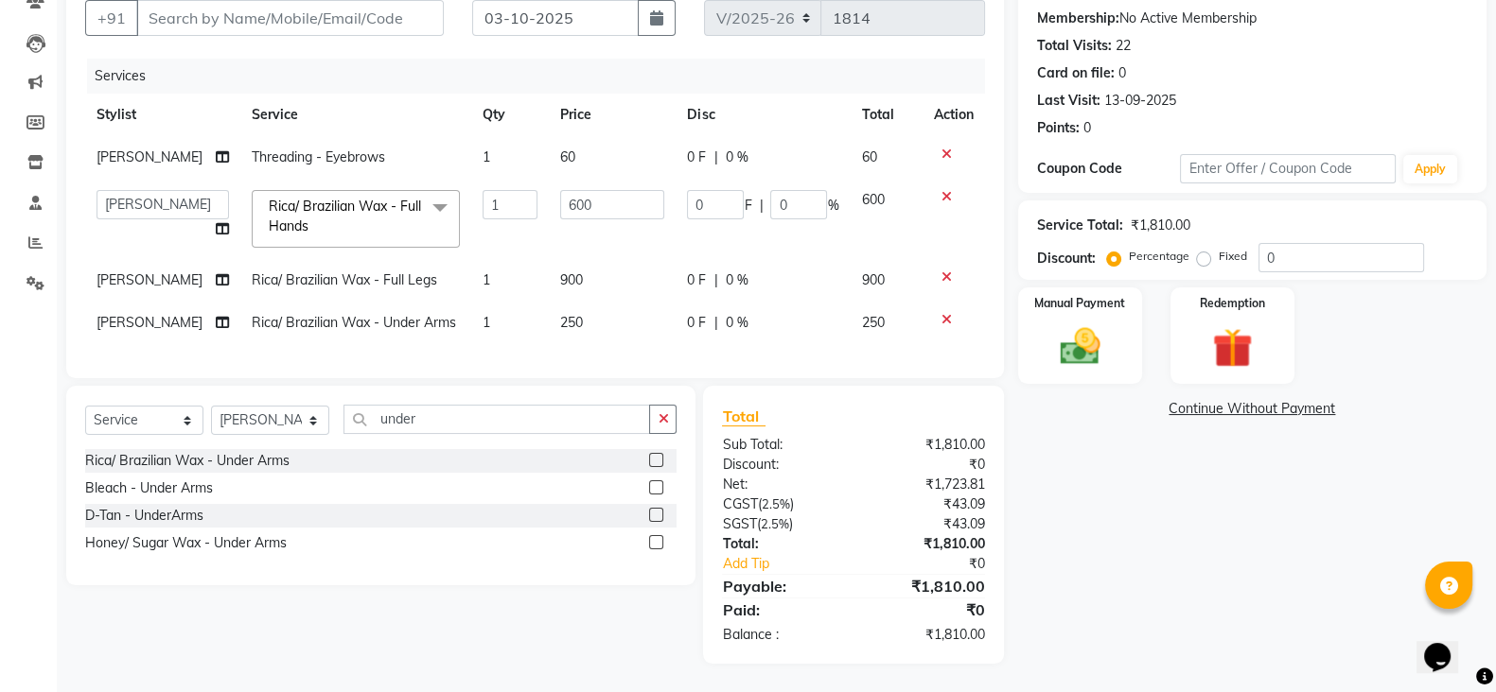
click at [831, 313] on div "0 F | 0 %" at bounding box center [762, 323] width 151 height 20
select select "19970"
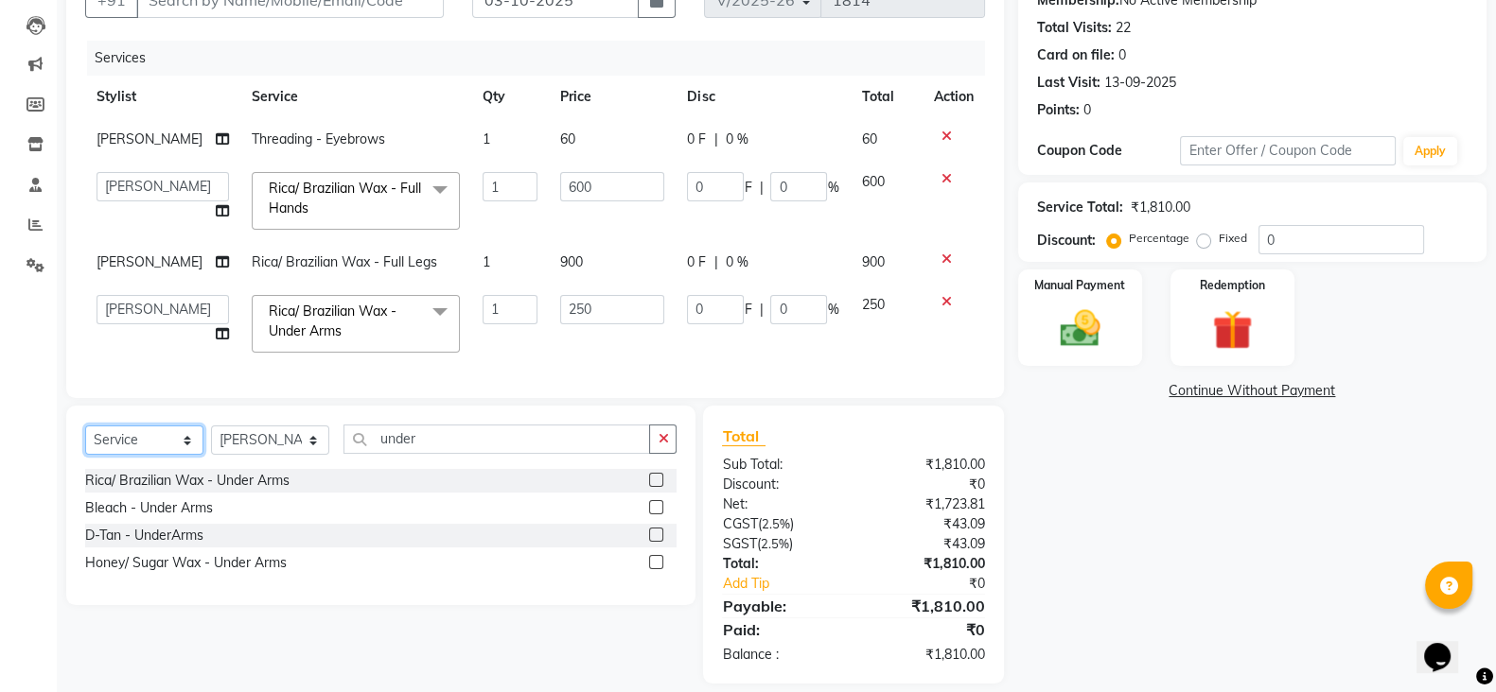
click at [132, 455] on select "Select Service Product Membership Package Voucher Prepaid Gift Card" at bounding box center [144, 440] width 118 height 29
click at [85, 443] on select "Select Service Product Membership Package Voucher Prepaid Gift Card" at bounding box center [144, 440] width 118 height 29
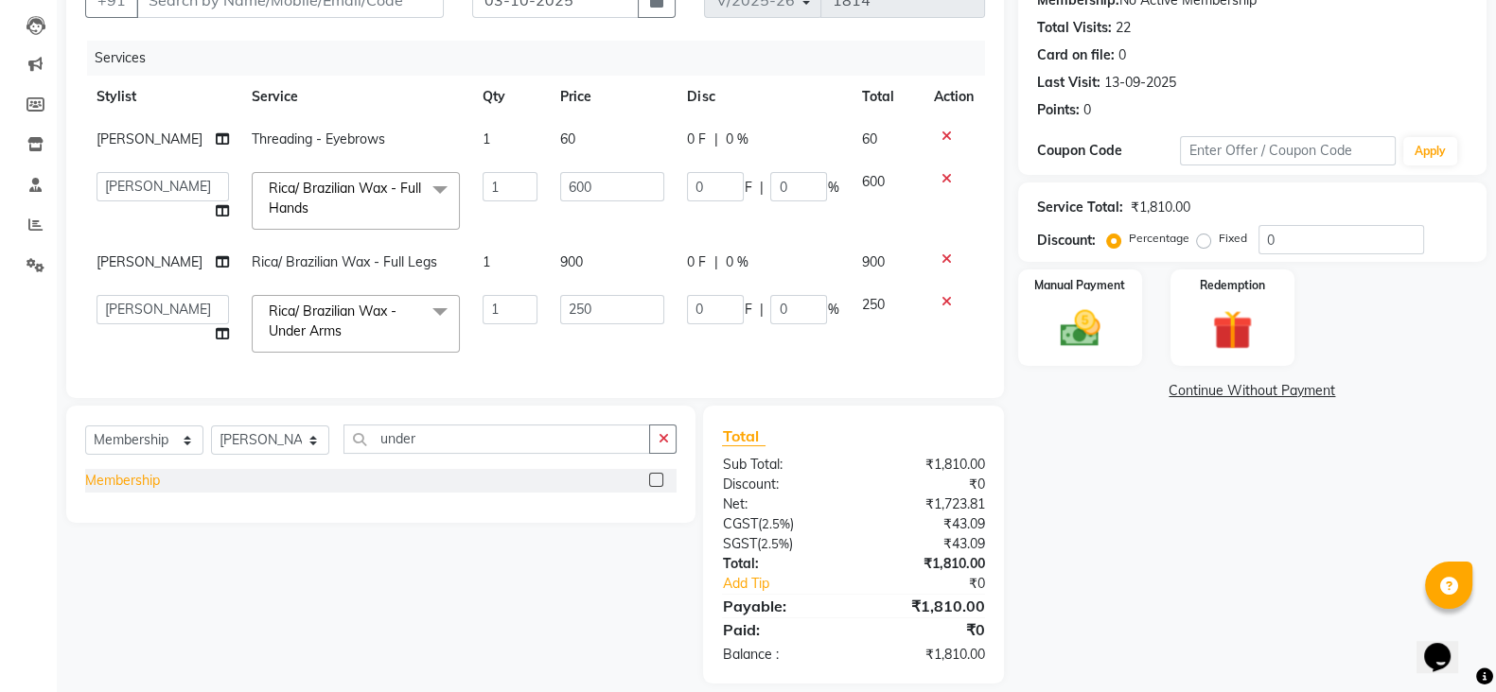
click at [149, 490] on div "Membership" at bounding box center [122, 481] width 75 height 20
select select "select"
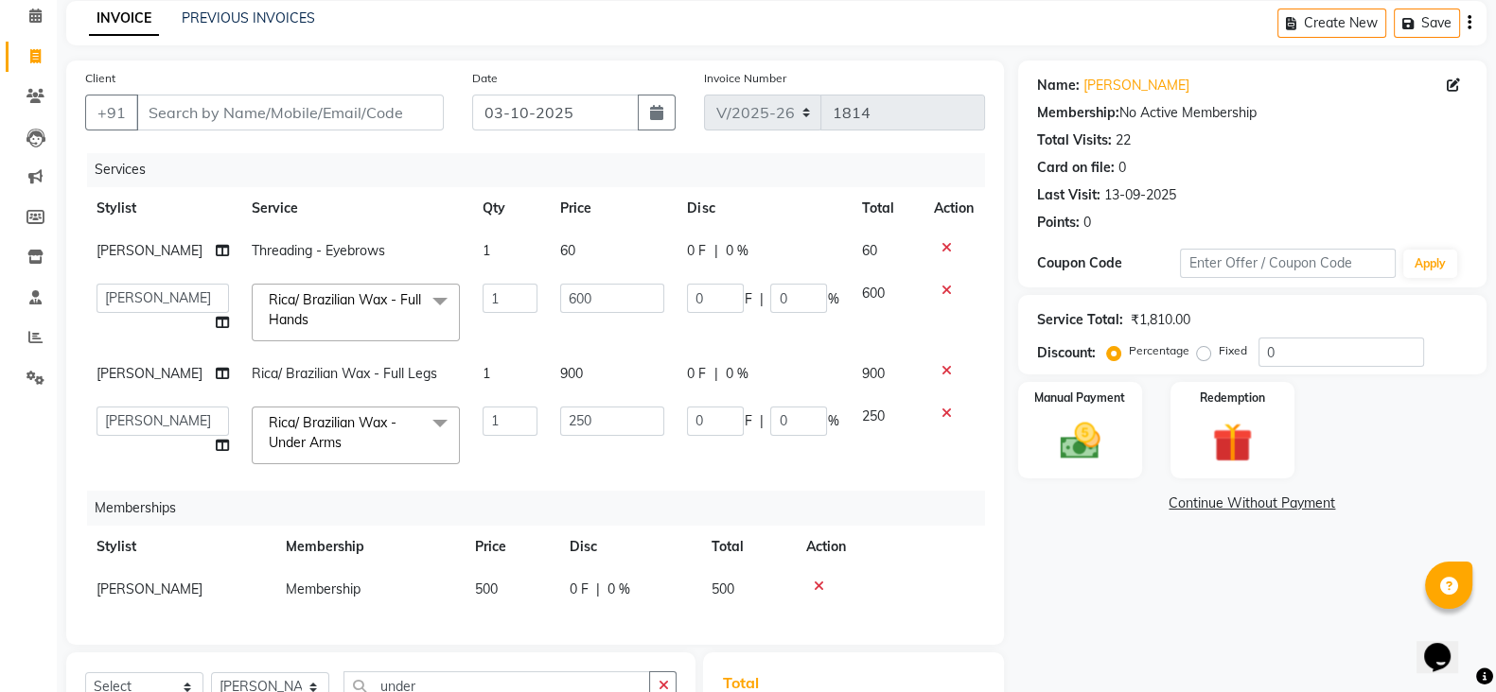
scroll to position [0, 0]
click at [759, 410] on div "0 F | 0 %" at bounding box center [762, 422] width 151 height 29
click at [770, 424] on input "0" at bounding box center [798, 422] width 57 height 29
type input "20"
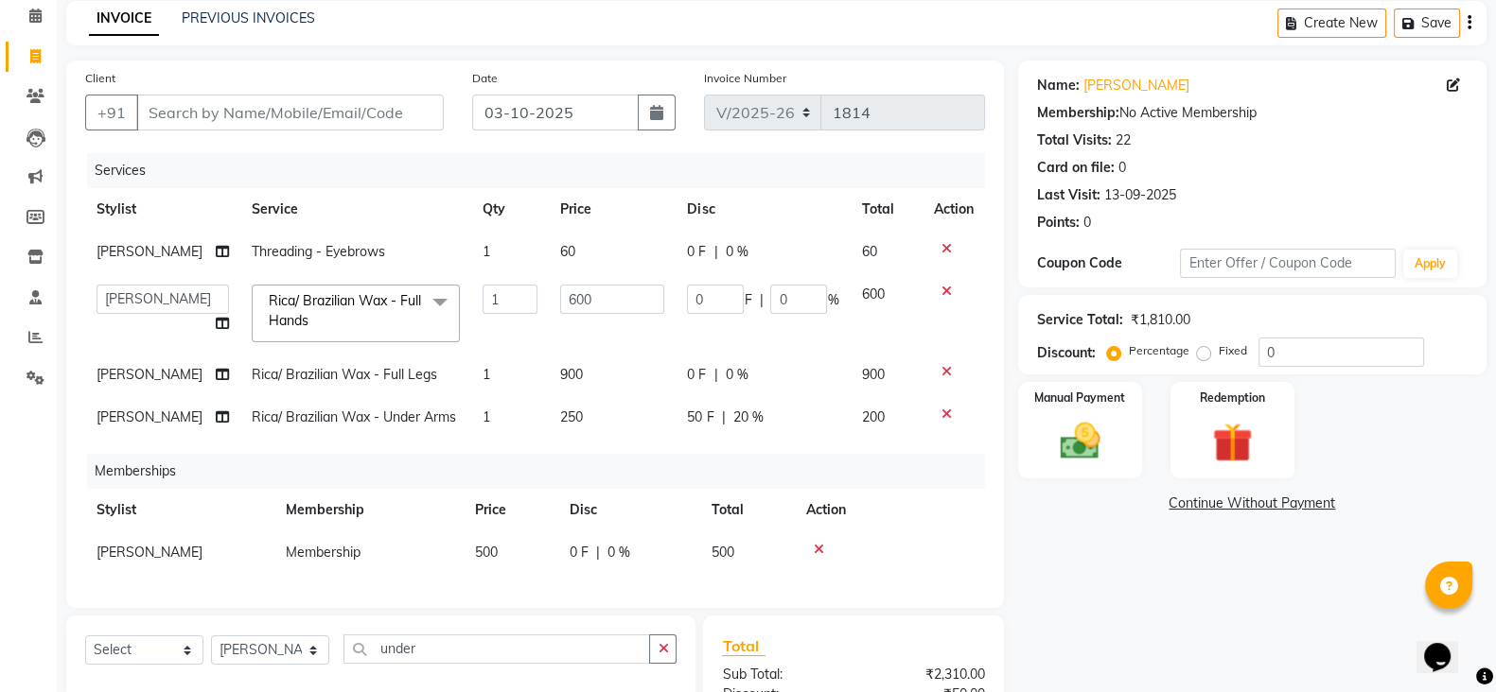
click at [761, 381] on div "0 F | 0 %" at bounding box center [762, 375] width 151 height 20
select select "19970"
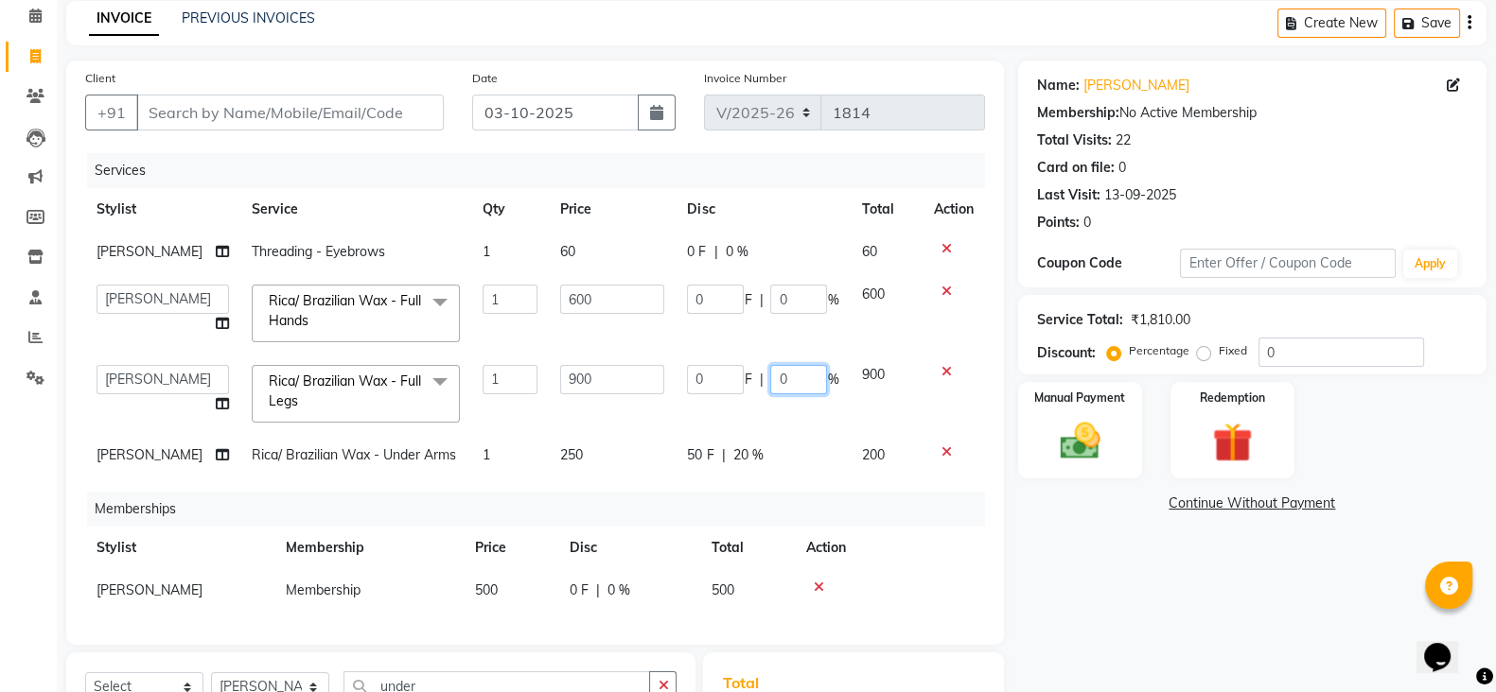
click at [770, 380] on input "0" at bounding box center [798, 379] width 57 height 29
type input "20"
click at [770, 303] on input "0" at bounding box center [798, 299] width 57 height 29
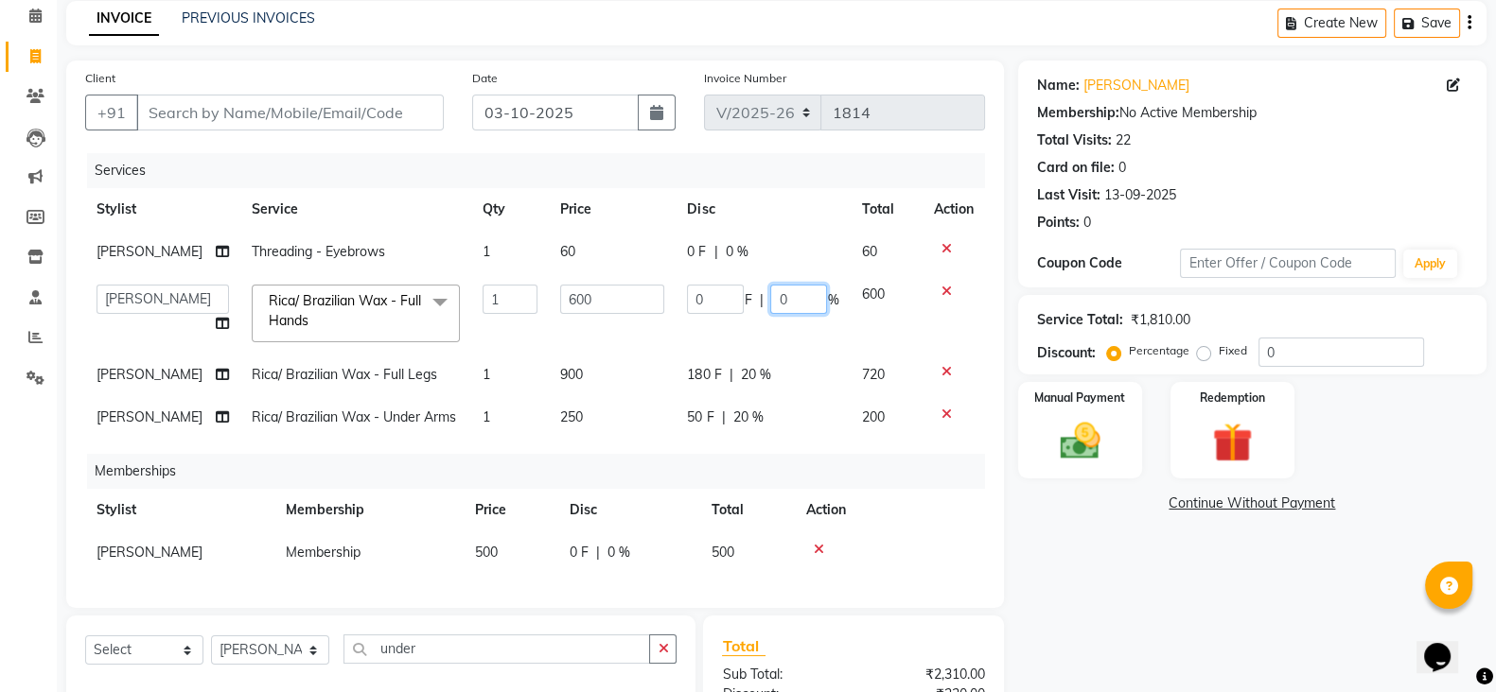
type input "20"
click at [776, 362] on td "180 F | 20 %" at bounding box center [762, 375] width 174 height 43
select select "19970"
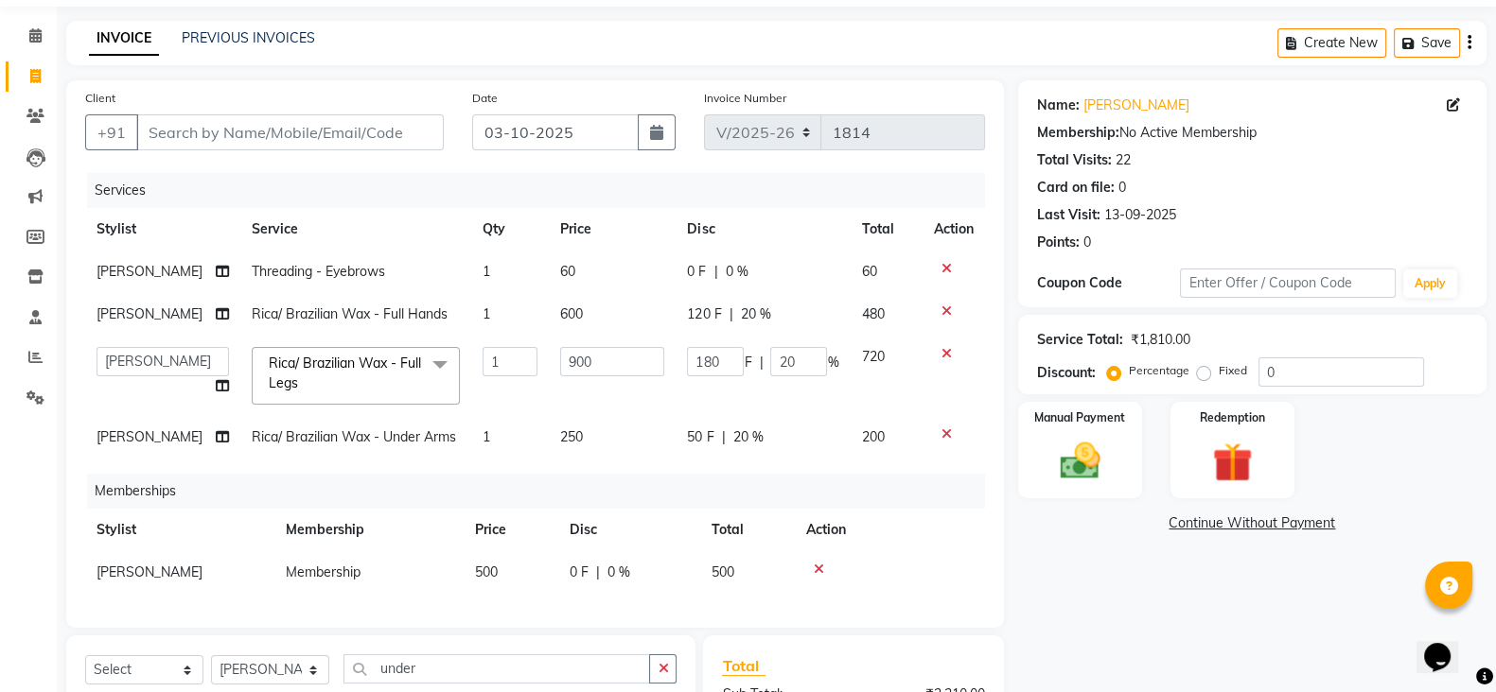
scroll to position [61, 0]
click at [1061, 451] on img at bounding box center [1079, 461] width 67 height 47
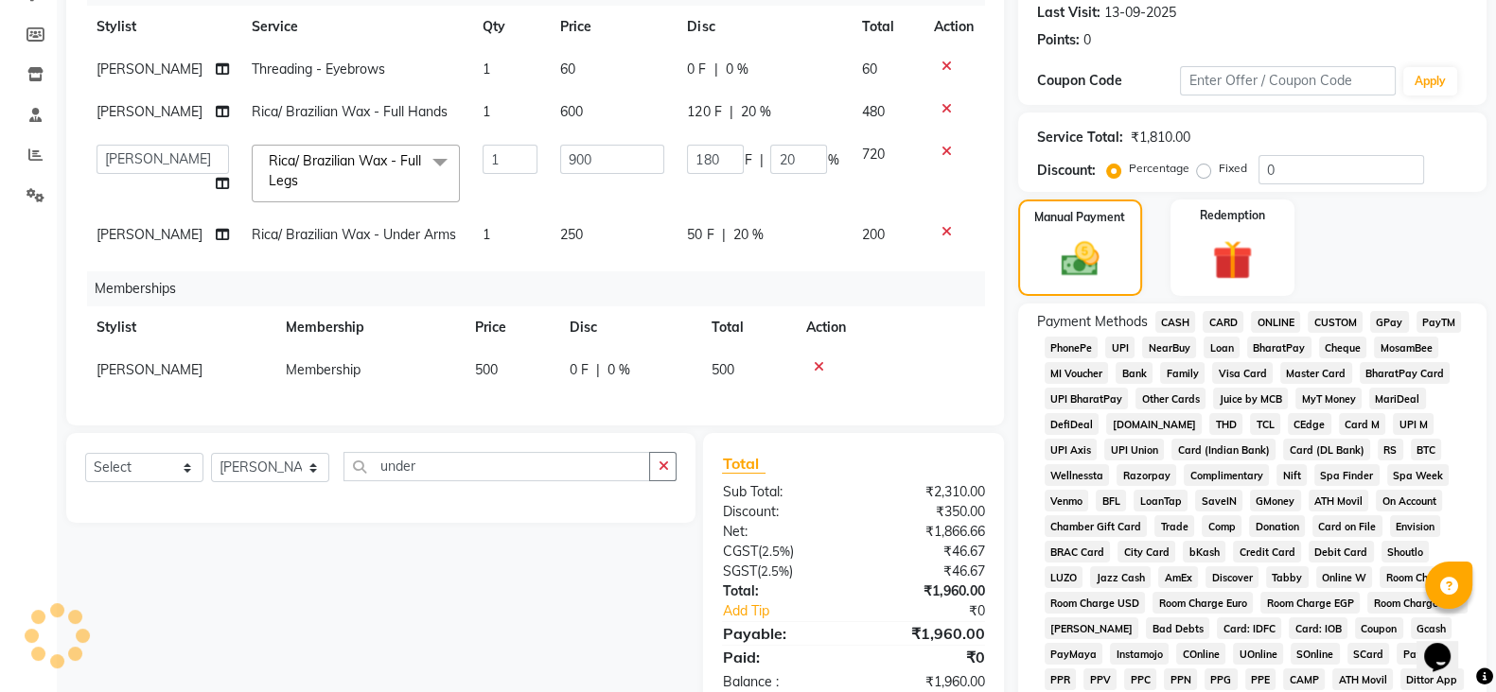
scroll to position [265, 0]
click at [1400, 324] on span "GPay" at bounding box center [1389, 321] width 39 height 22
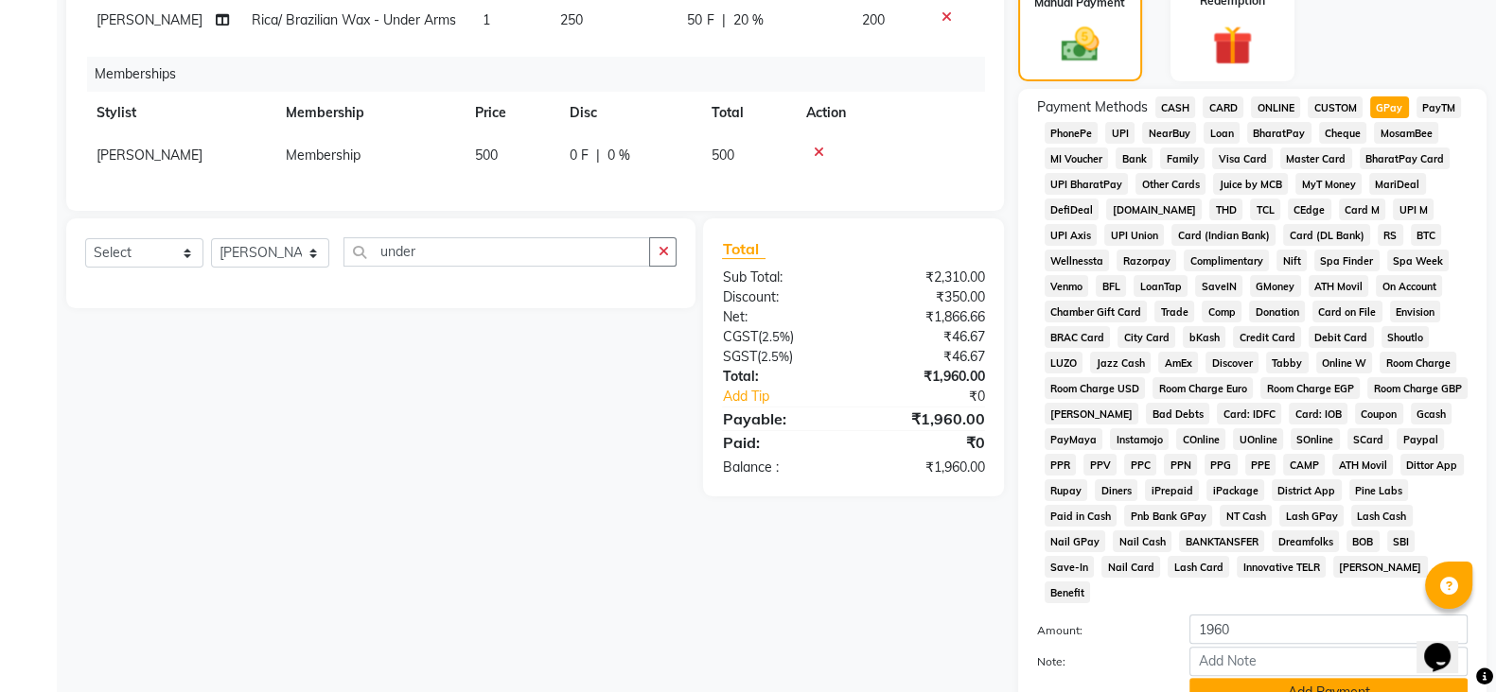
scroll to position [621, 0]
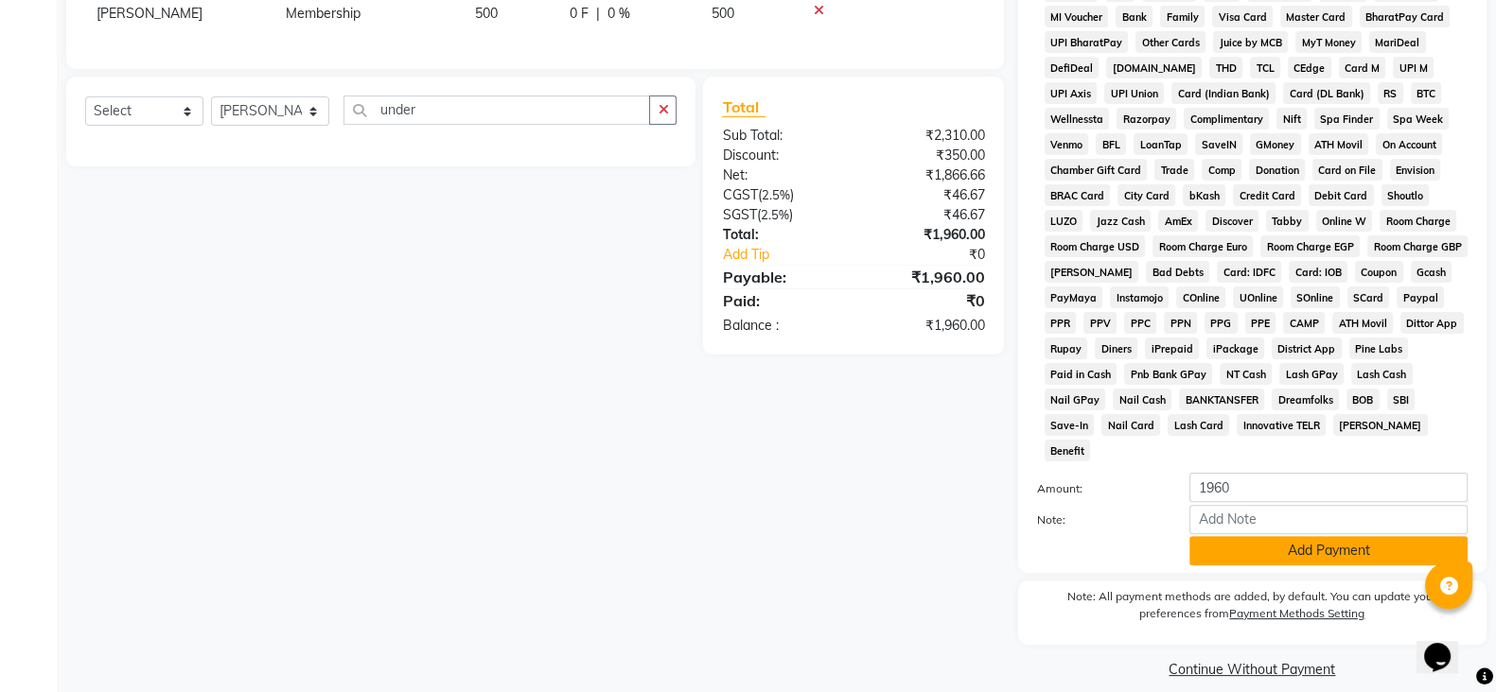
click at [1362, 536] on button "Add Payment" at bounding box center [1328, 550] width 278 height 29
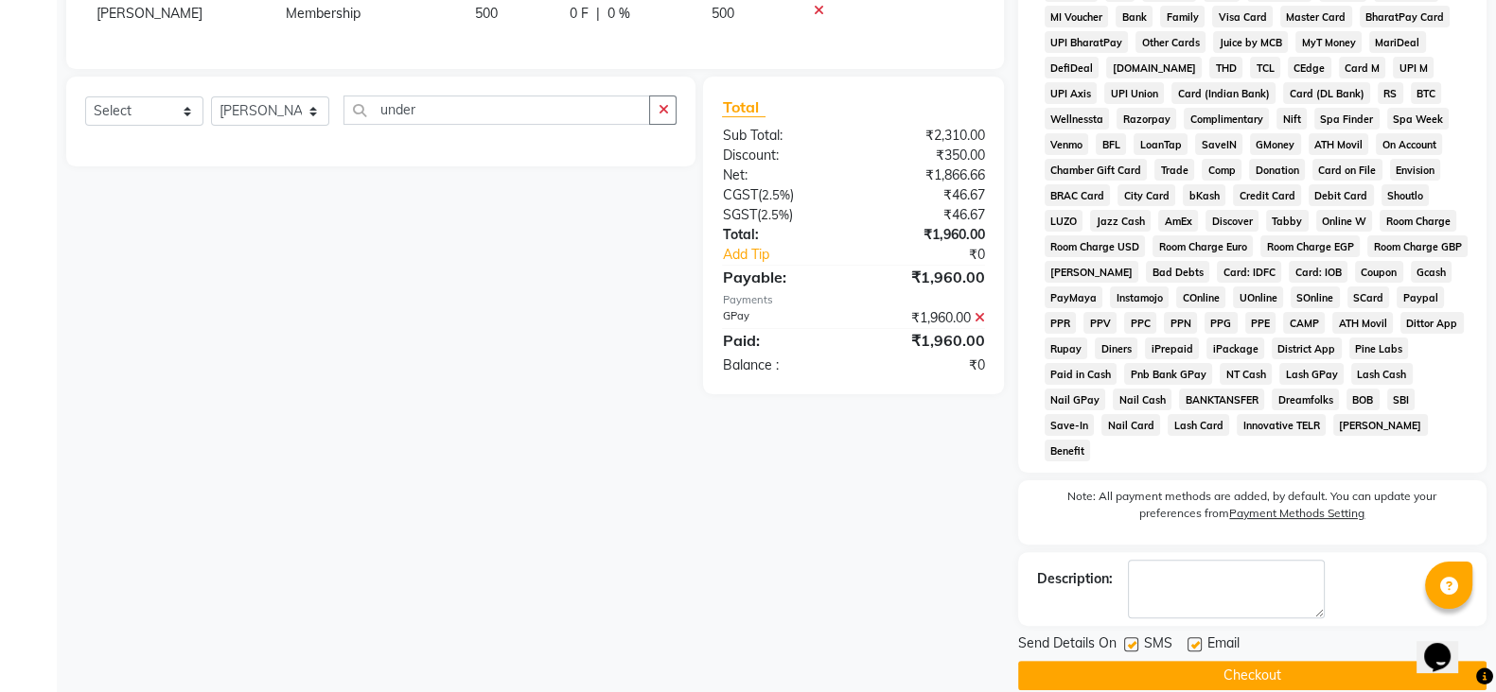
click at [1313, 661] on button "Checkout" at bounding box center [1252, 675] width 468 height 29
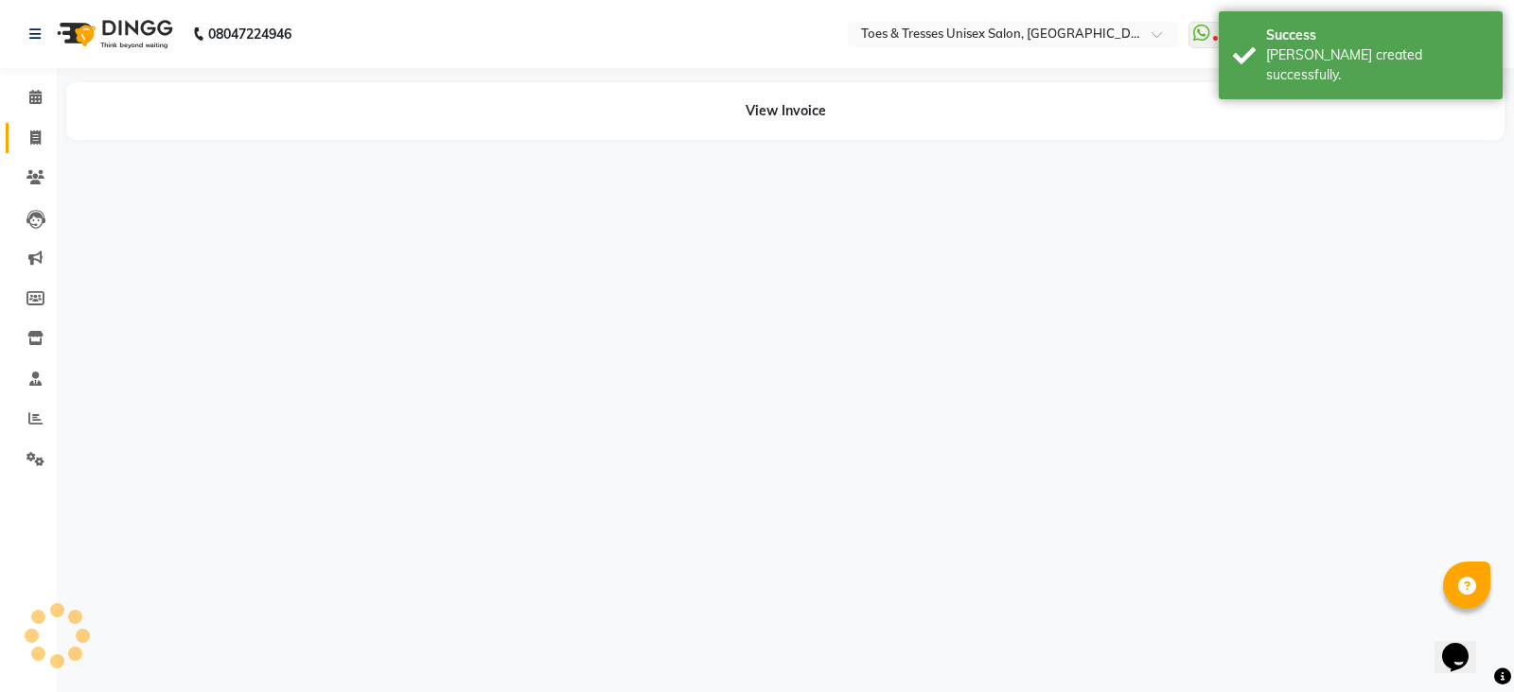
click at [33, 139] on icon at bounding box center [35, 138] width 10 height 14
select select "3950"
select select "service"
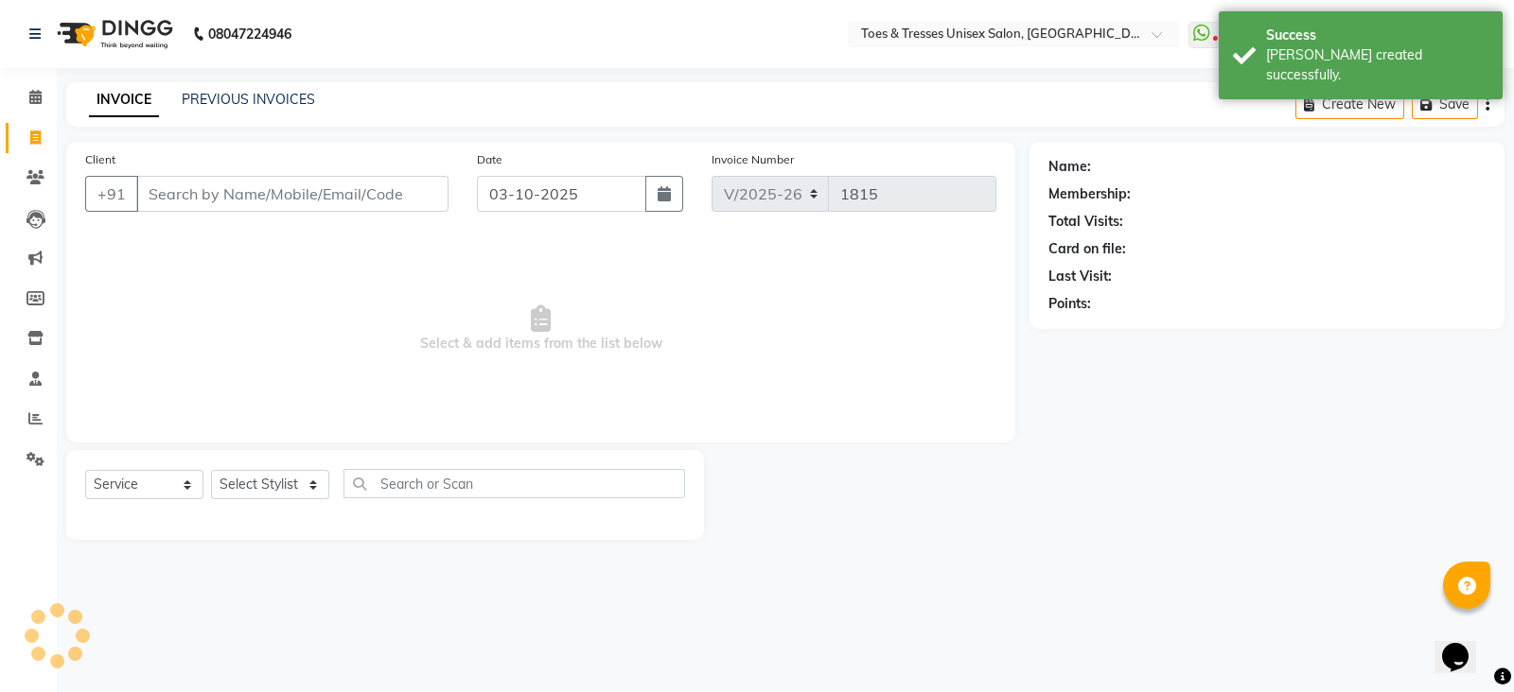
click at [175, 198] on input "Client" at bounding box center [292, 194] width 312 height 36
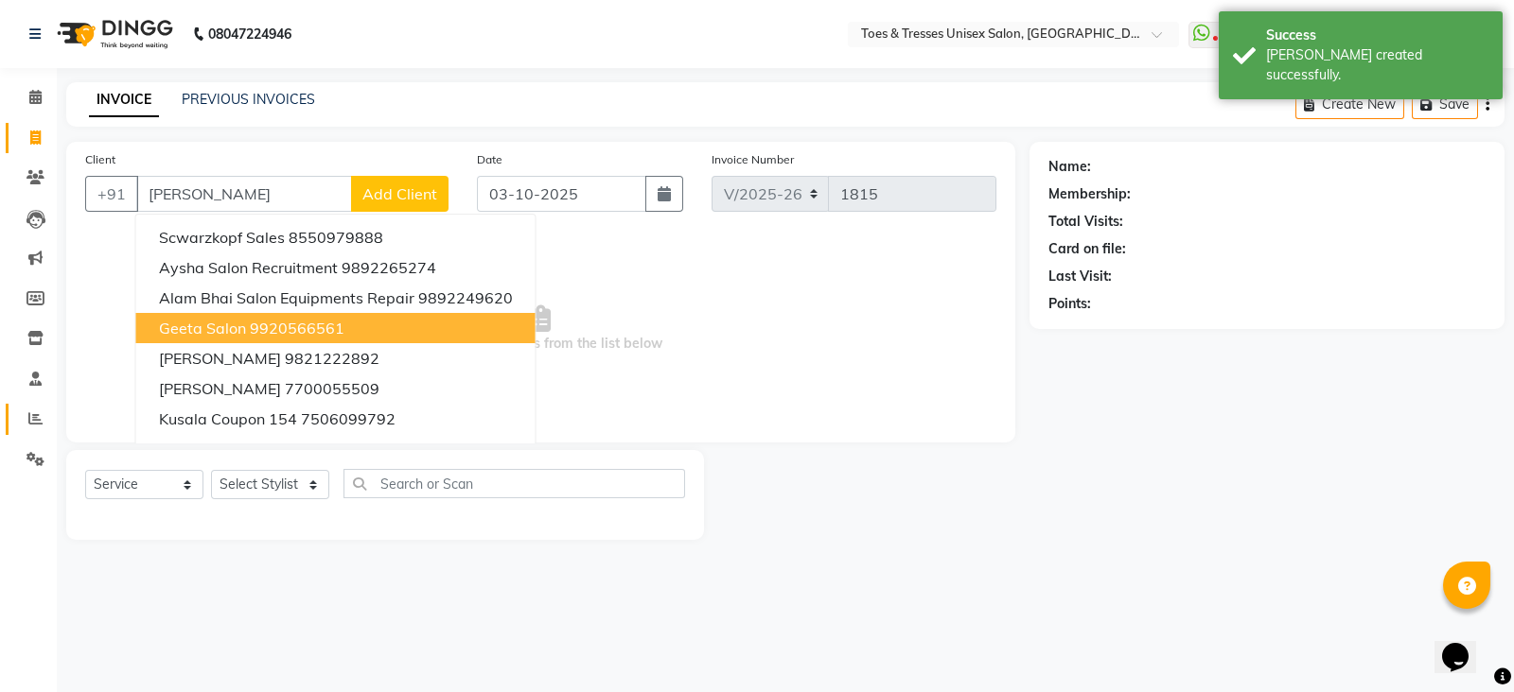
type input "sal"
click at [35, 424] on icon at bounding box center [35, 419] width 14 height 14
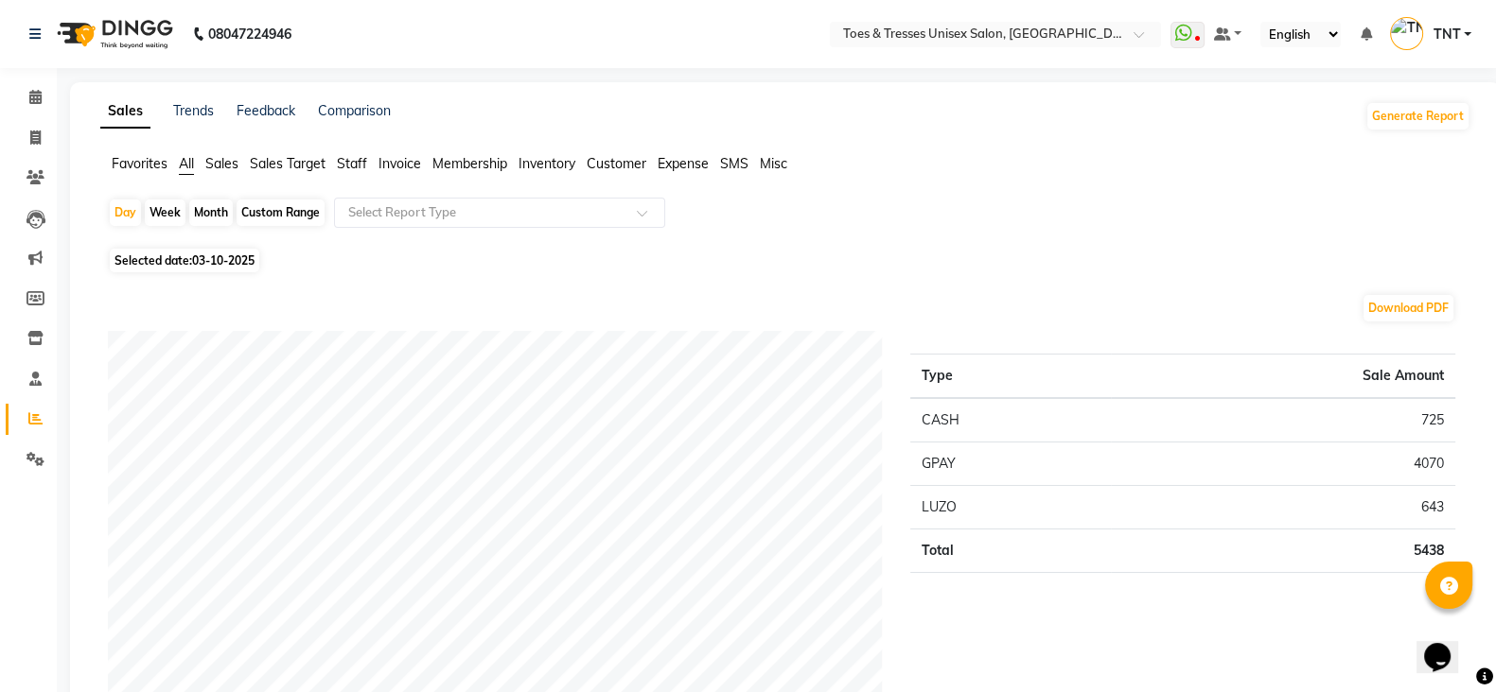
click at [1, 132] on li "Invoice" at bounding box center [28, 138] width 57 height 41
click at [37, 134] on icon at bounding box center [35, 138] width 10 height 14
select select "service"
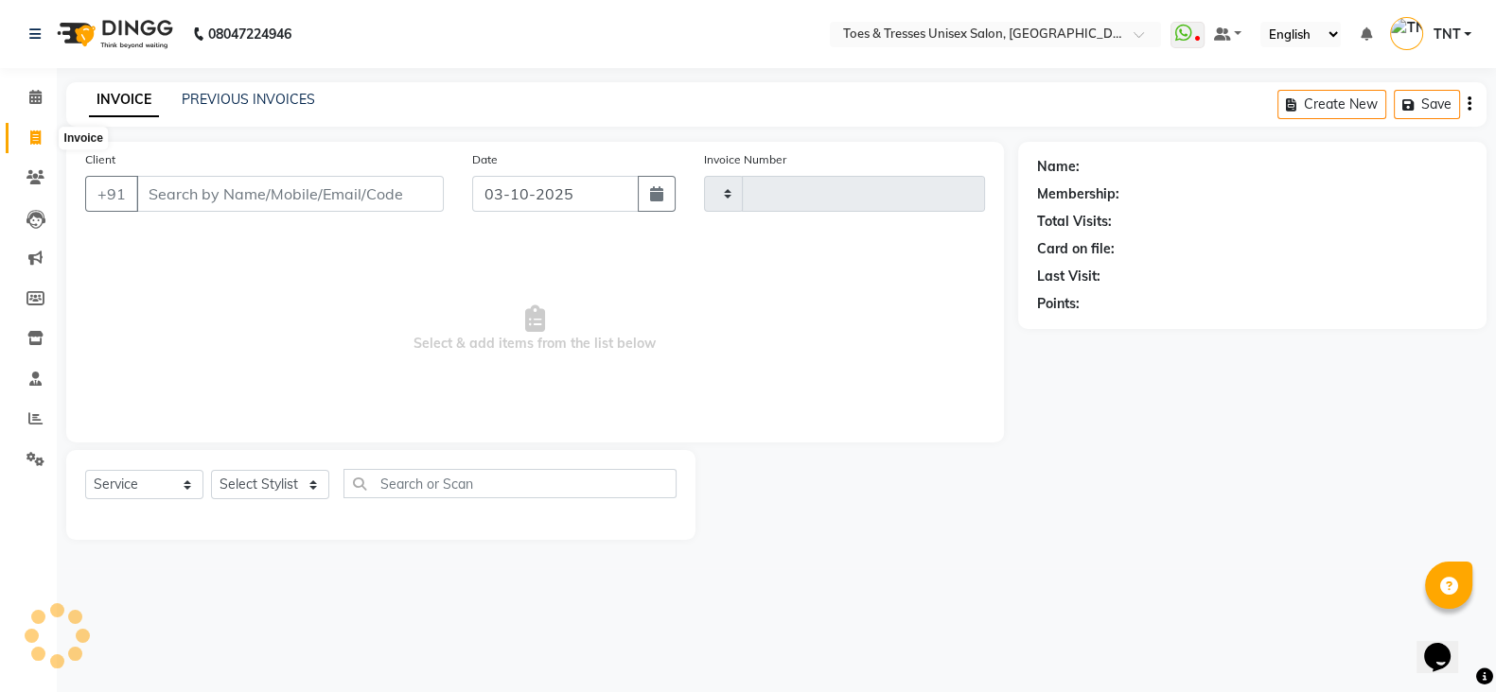
type input "1815"
select select "3950"
click at [253, 181] on input "Client" at bounding box center [292, 194] width 312 height 36
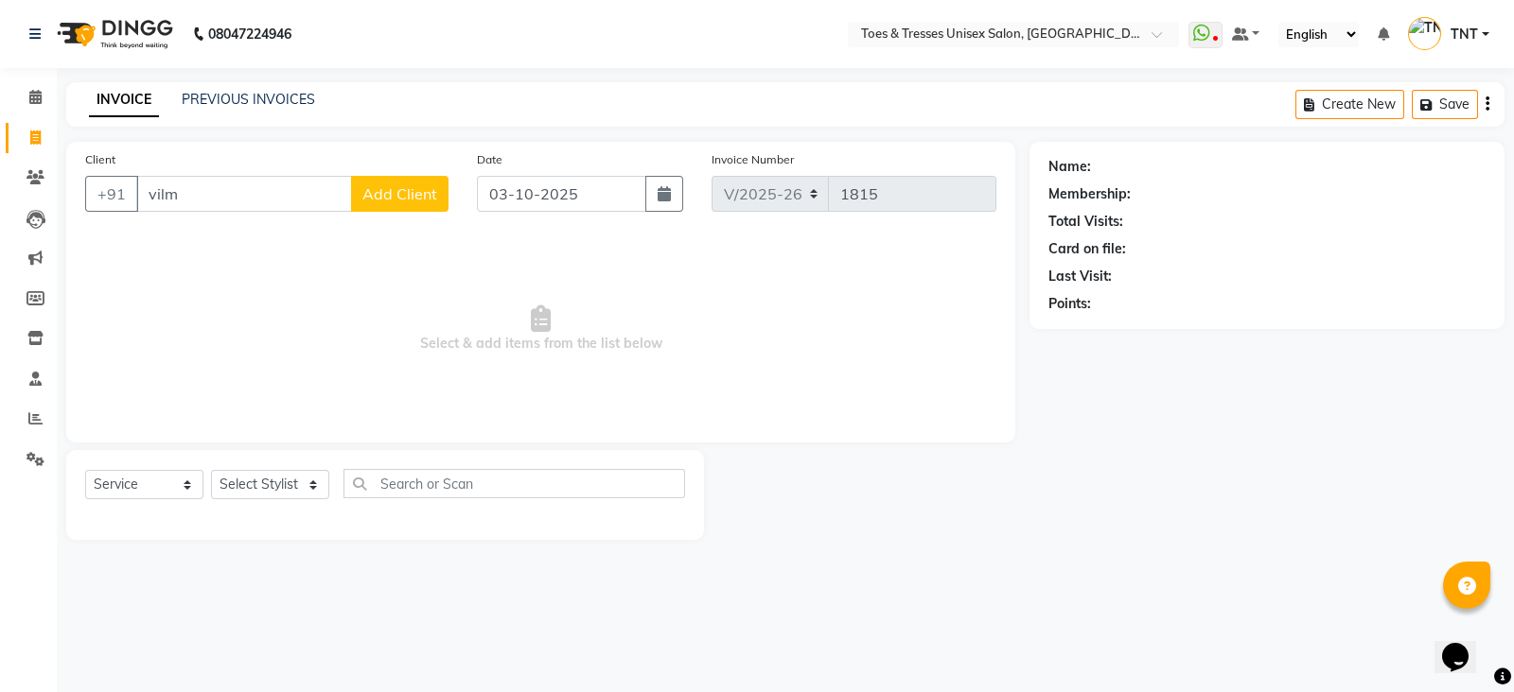
type input "vilma"
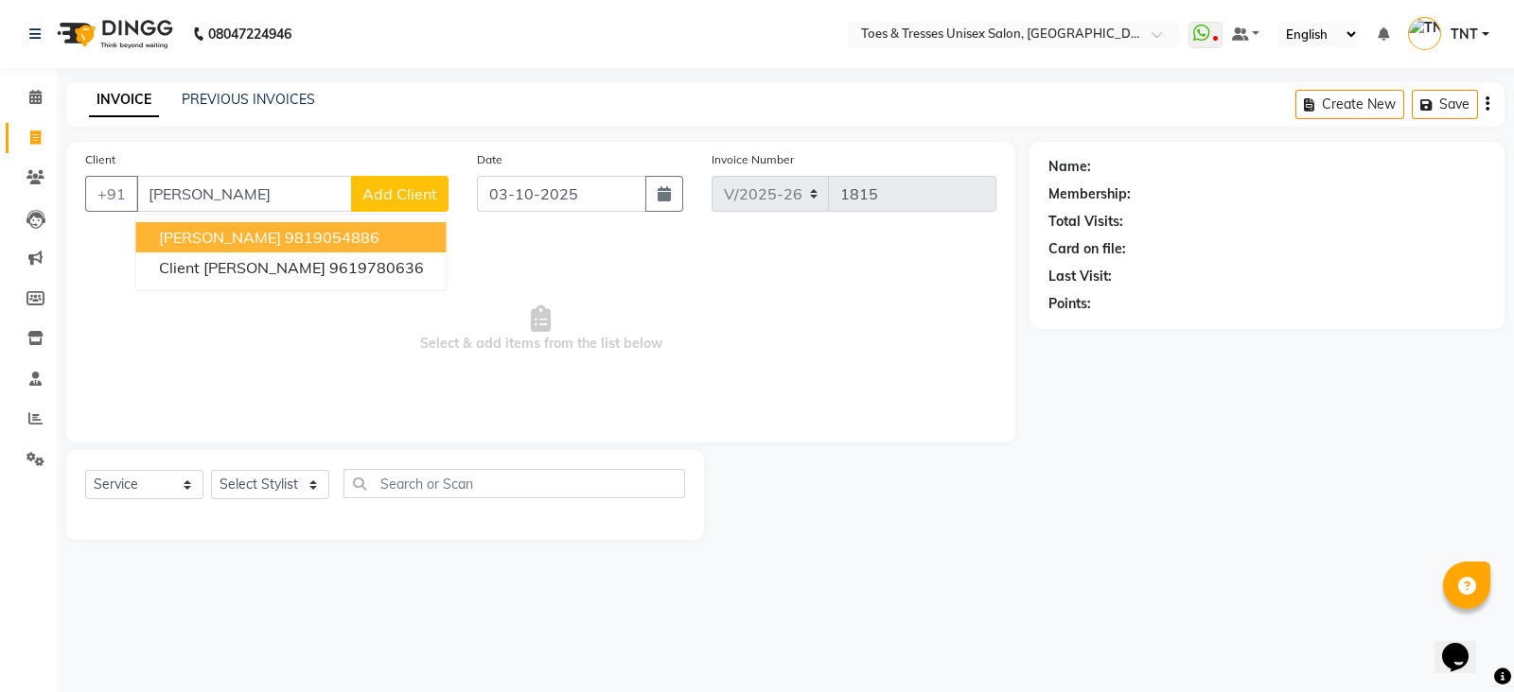
click at [259, 180] on input "vilma" at bounding box center [244, 194] width 216 height 36
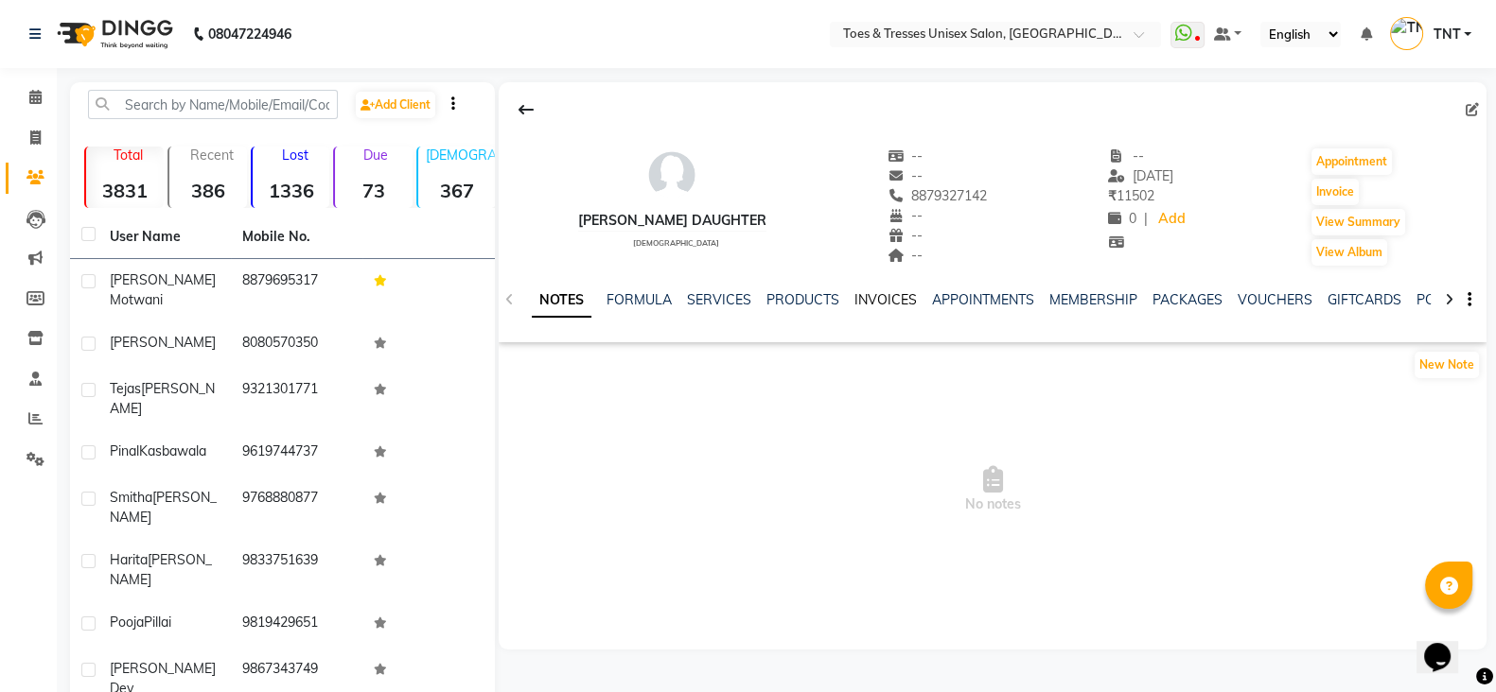
click at [876, 297] on link "INVOICES" at bounding box center [885, 299] width 62 height 17
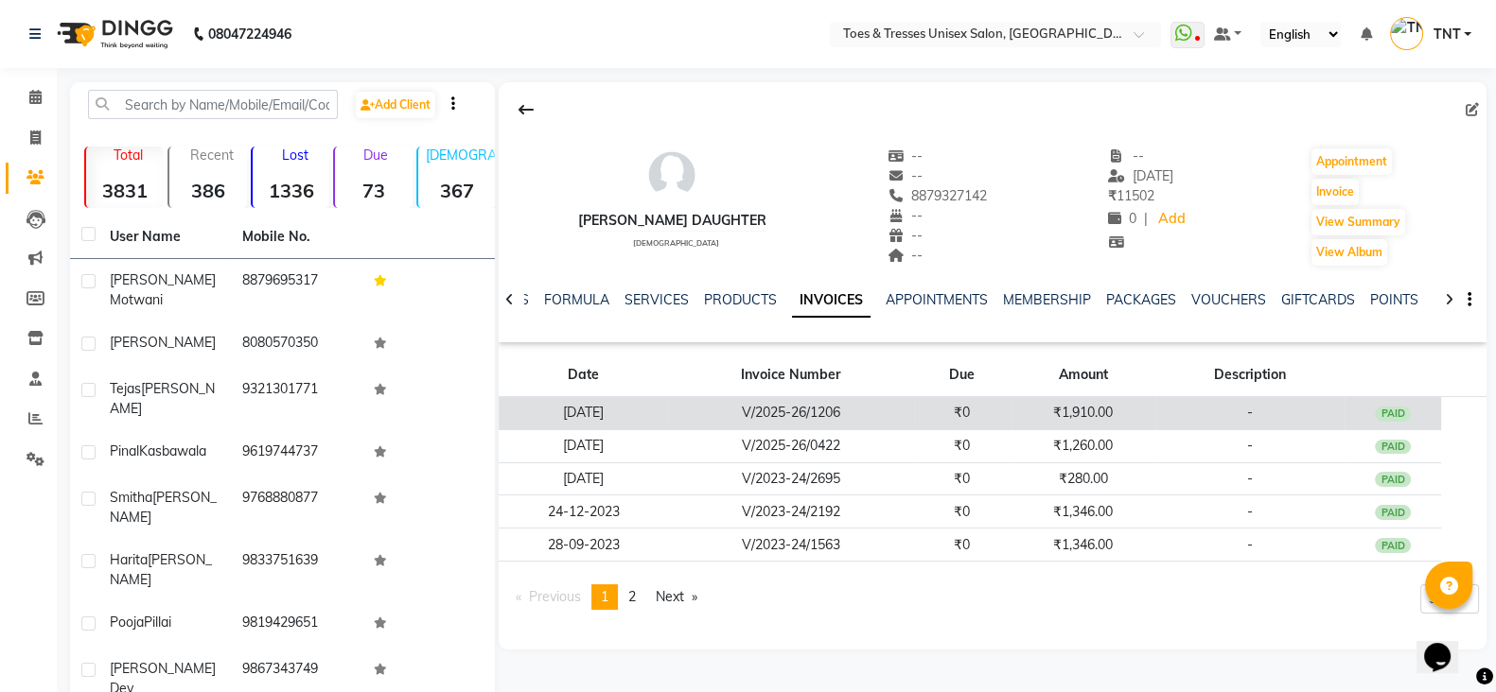
click at [898, 421] on td "V/2025-26/1206" at bounding box center [791, 413] width 246 height 33
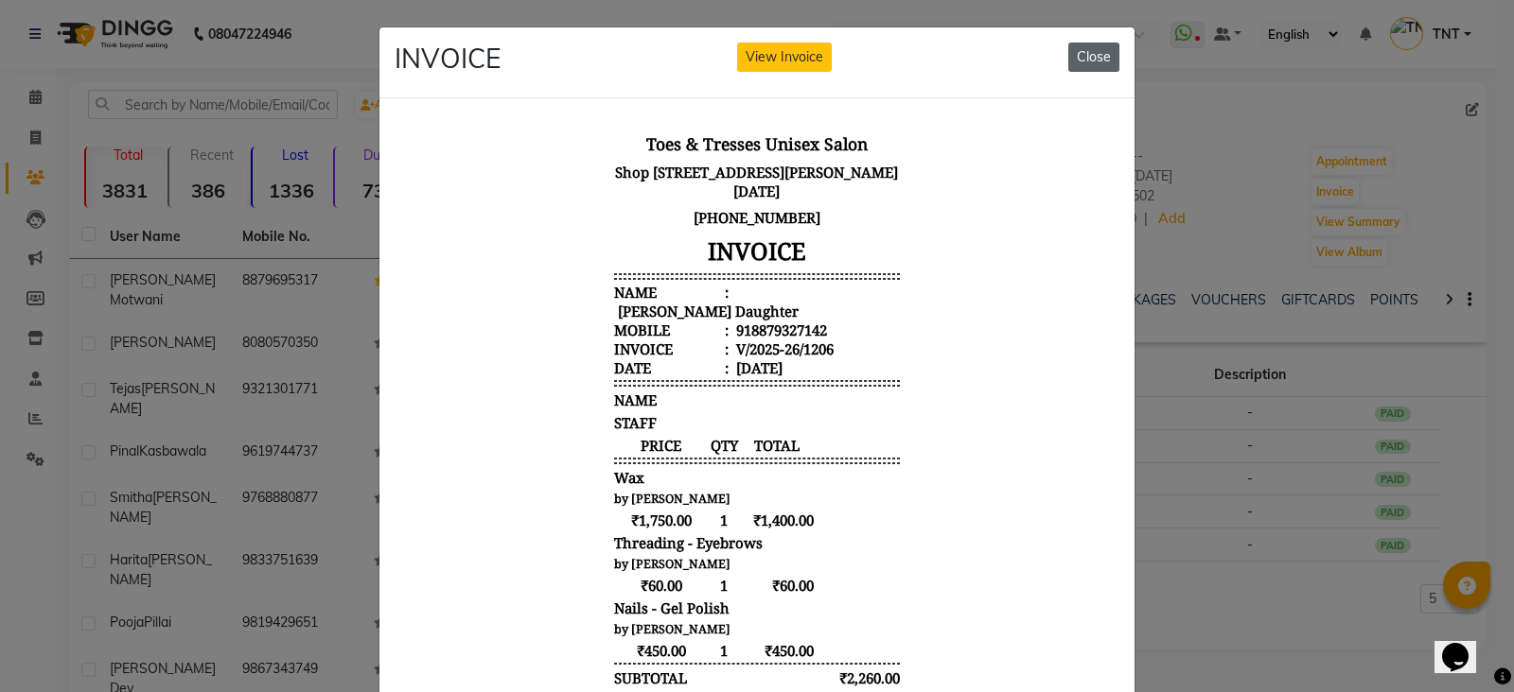
click at [1072, 54] on button "Close" at bounding box center [1093, 57] width 51 height 29
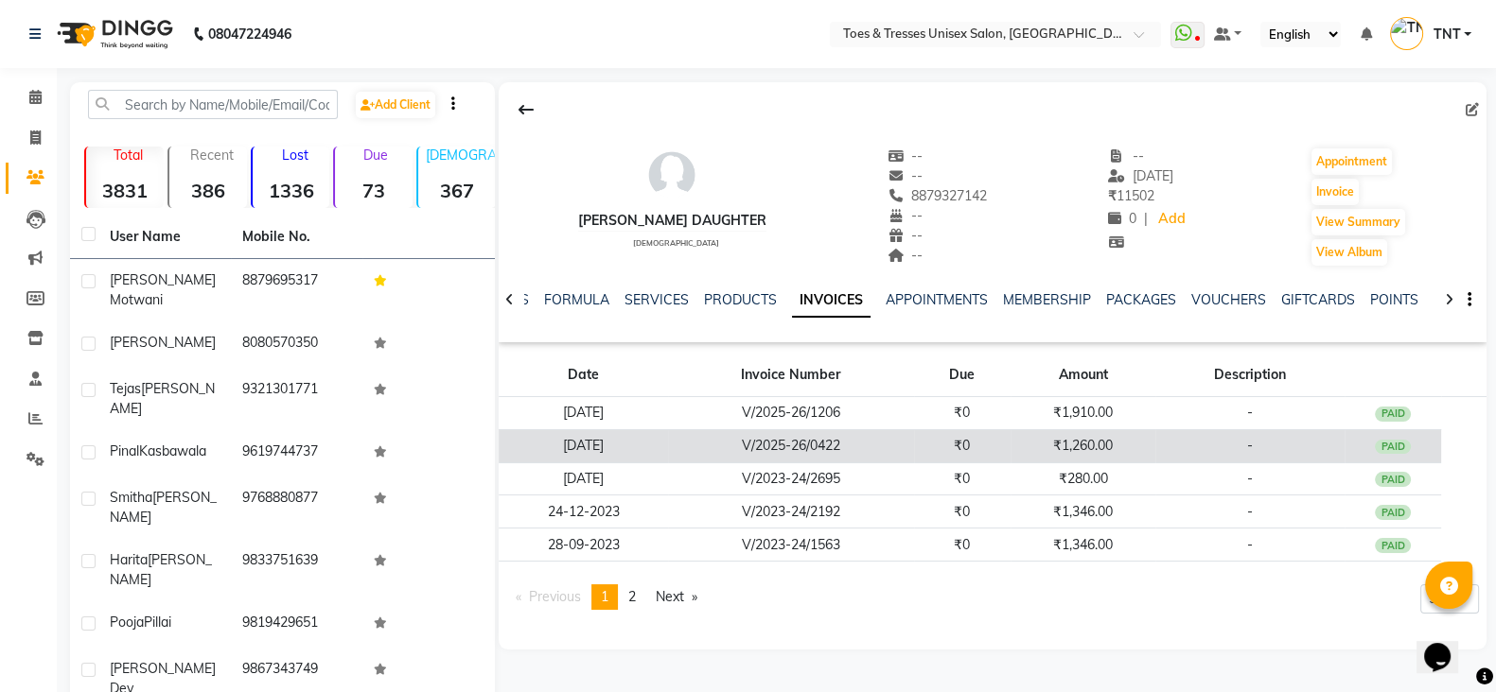
click at [814, 438] on td "V/2025-26/0422" at bounding box center [791, 445] width 246 height 33
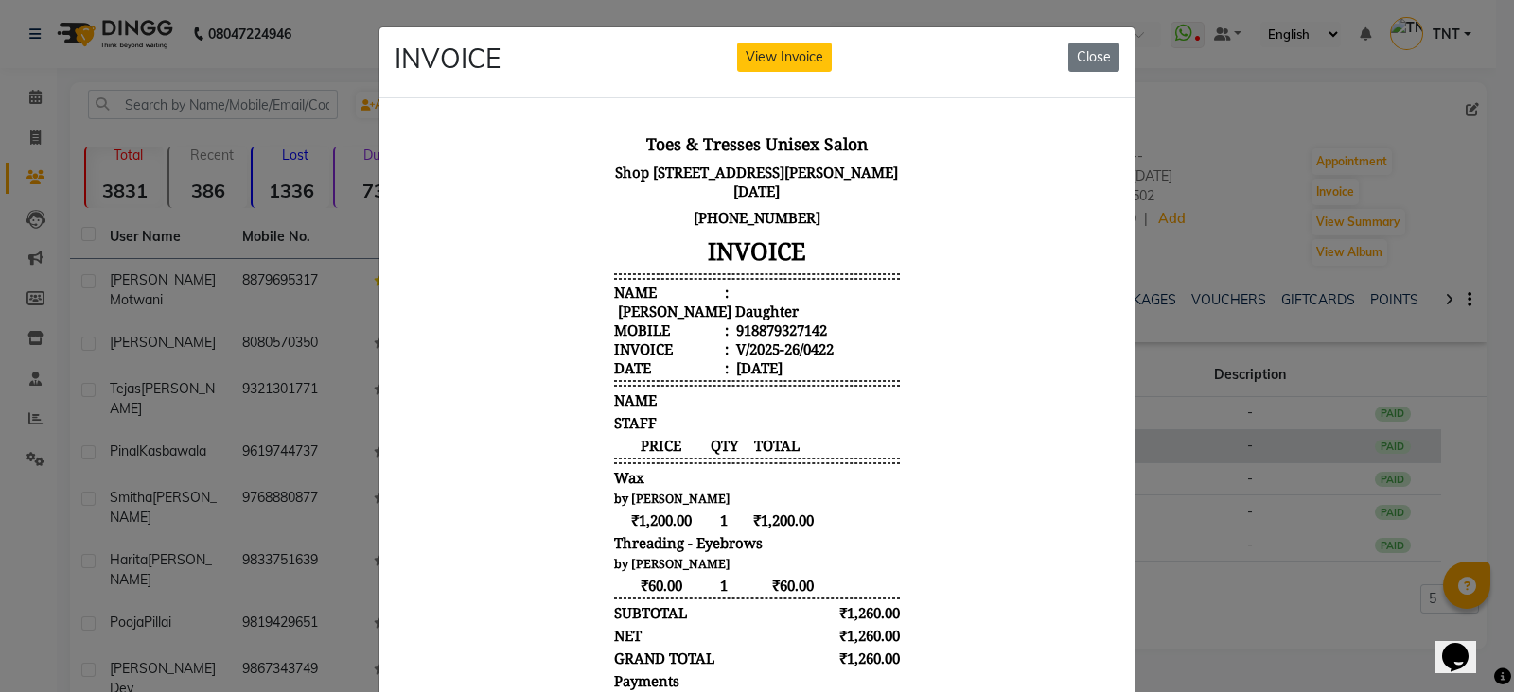
scroll to position [14, 0]
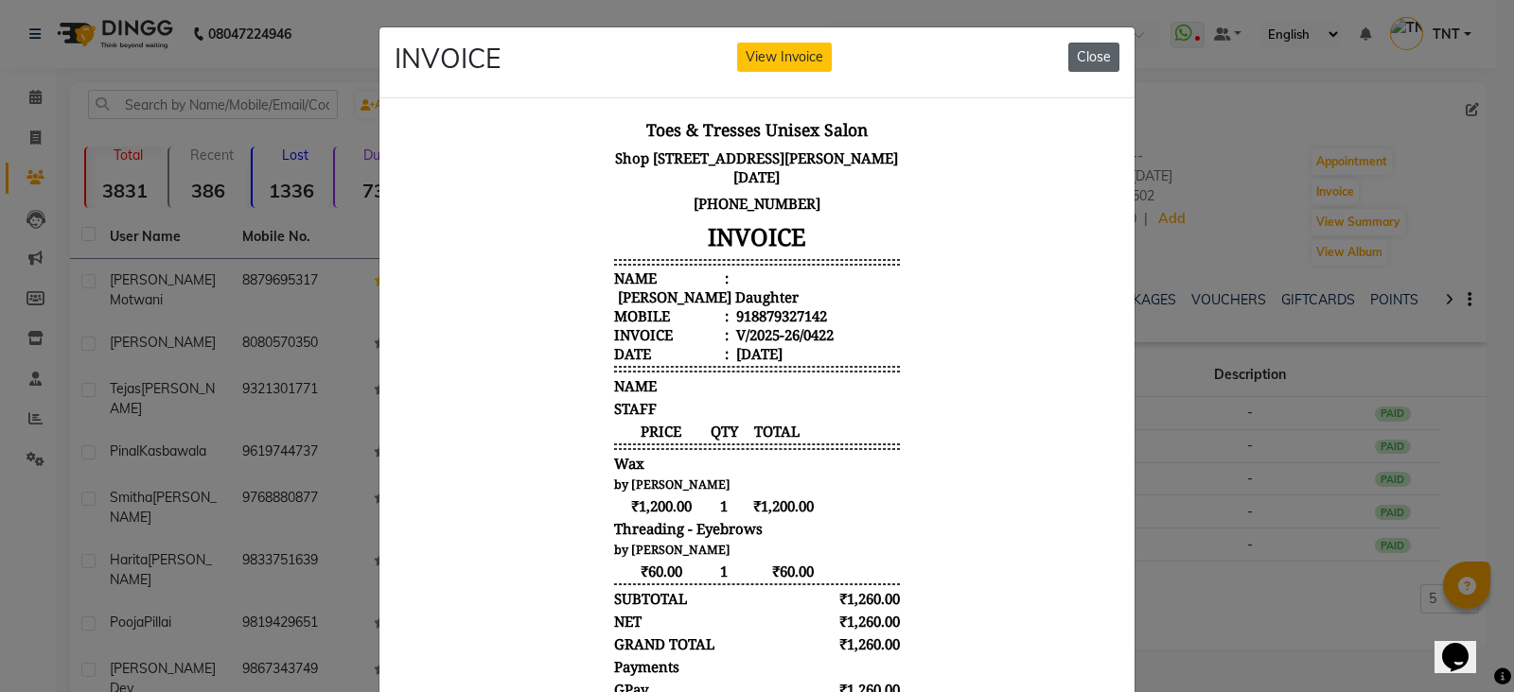
click at [1083, 68] on button "Close" at bounding box center [1093, 57] width 51 height 29
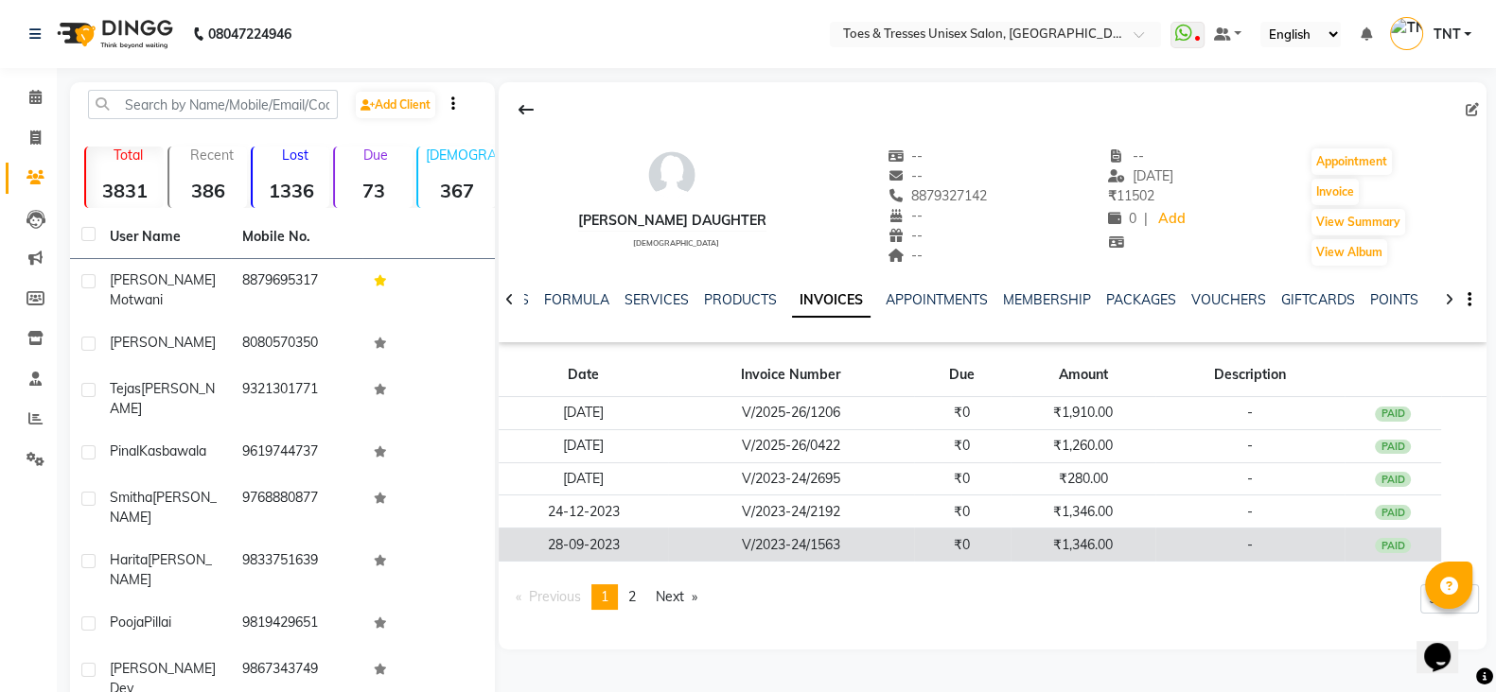
click at [728, 550] on td "V/2023-24/1563" at bounding box center [791, 545] width 246 height 33
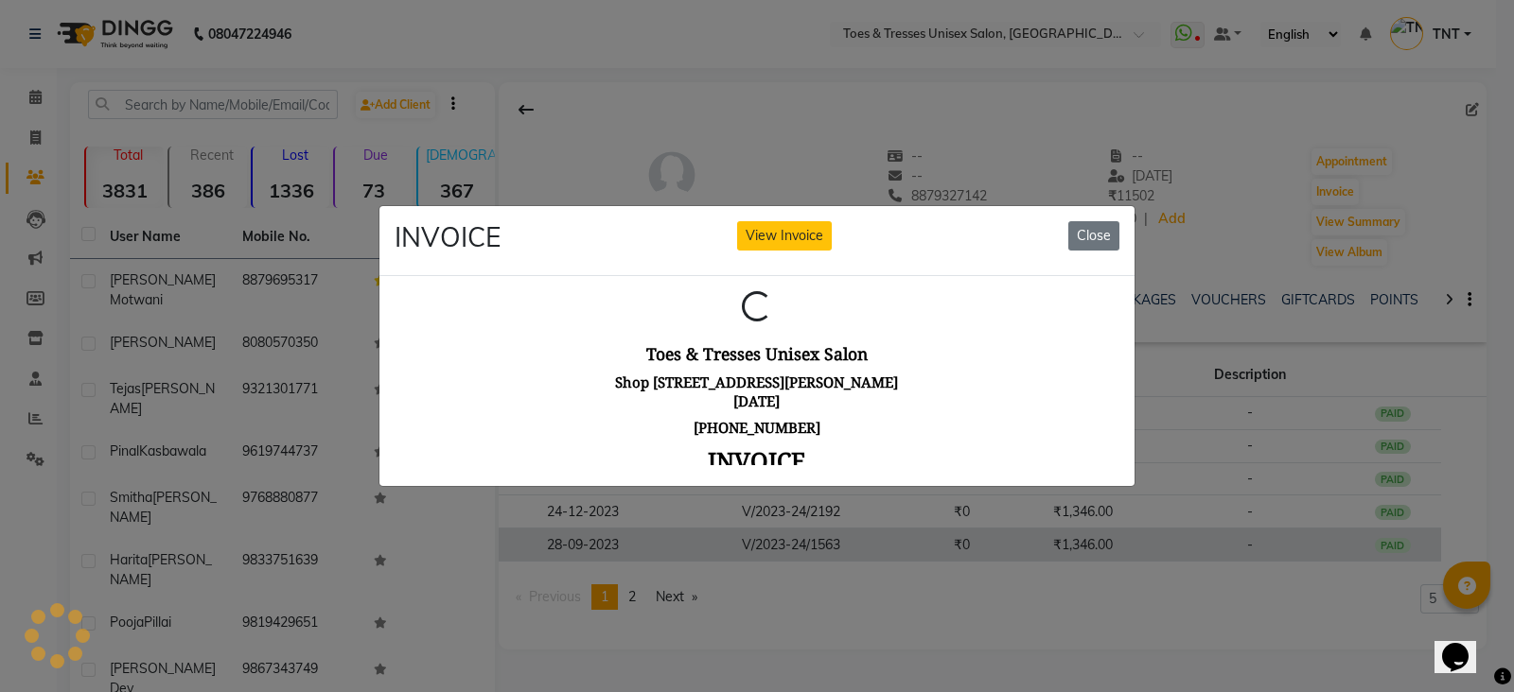
scroll to position [0, 0]
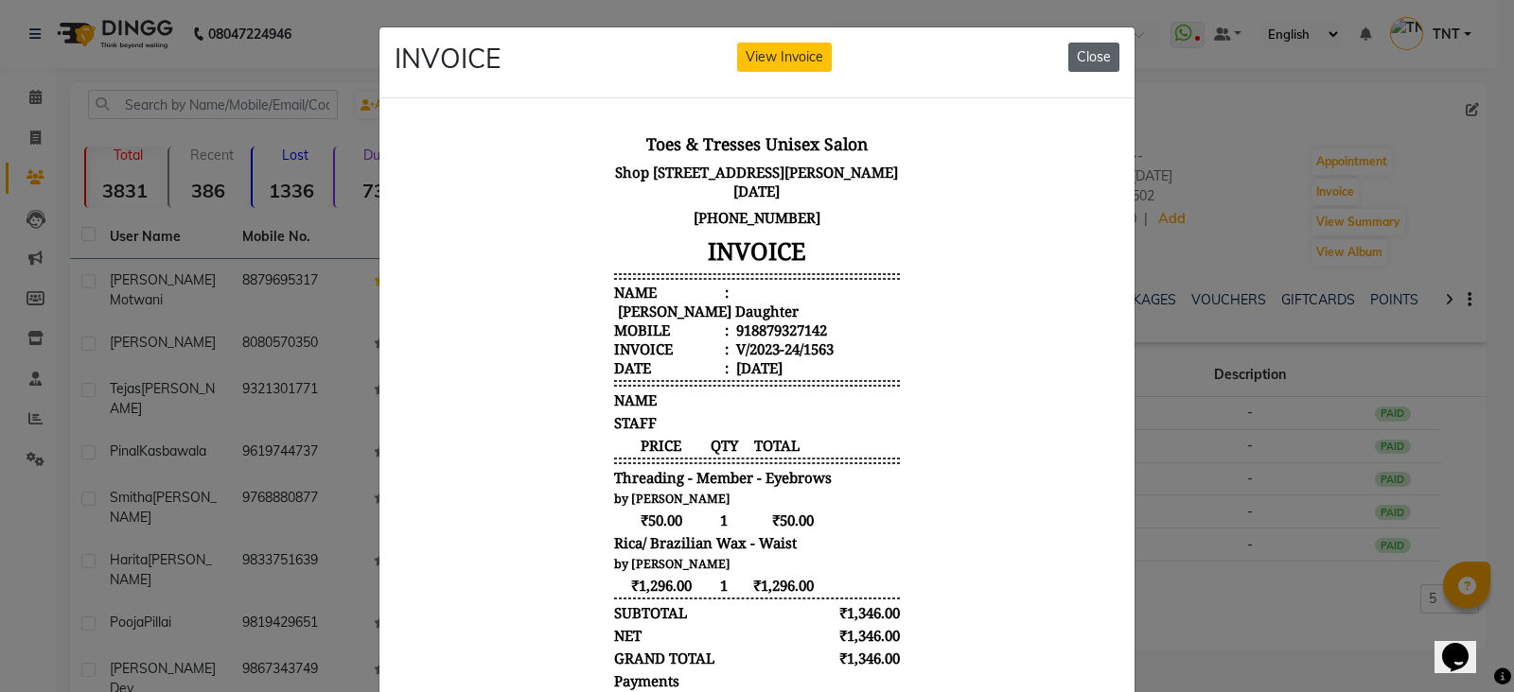
click at [1095, 44] on button "Close" at bounding box center [1093, 57] width 51 height 29
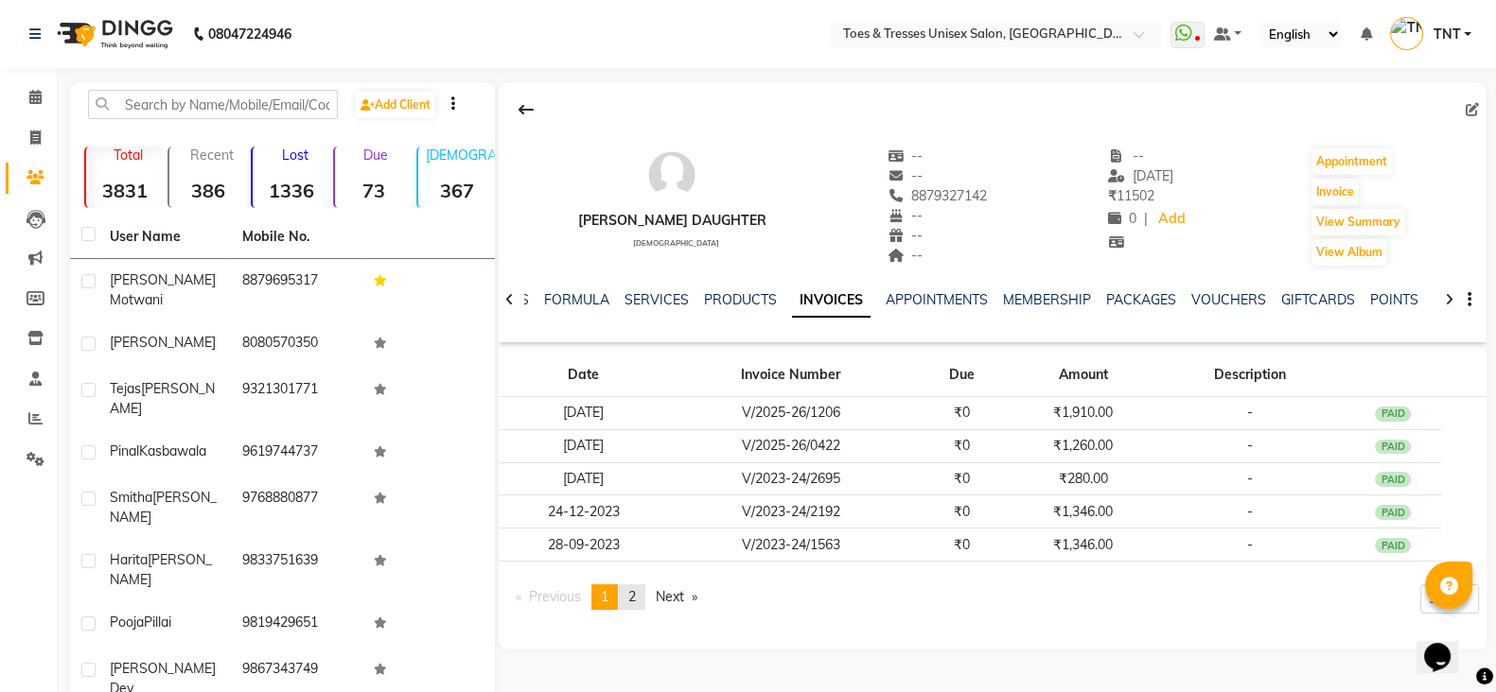
click at [634, 585] on link "page 2" at bounding box center [632, 598] width 26 height 26
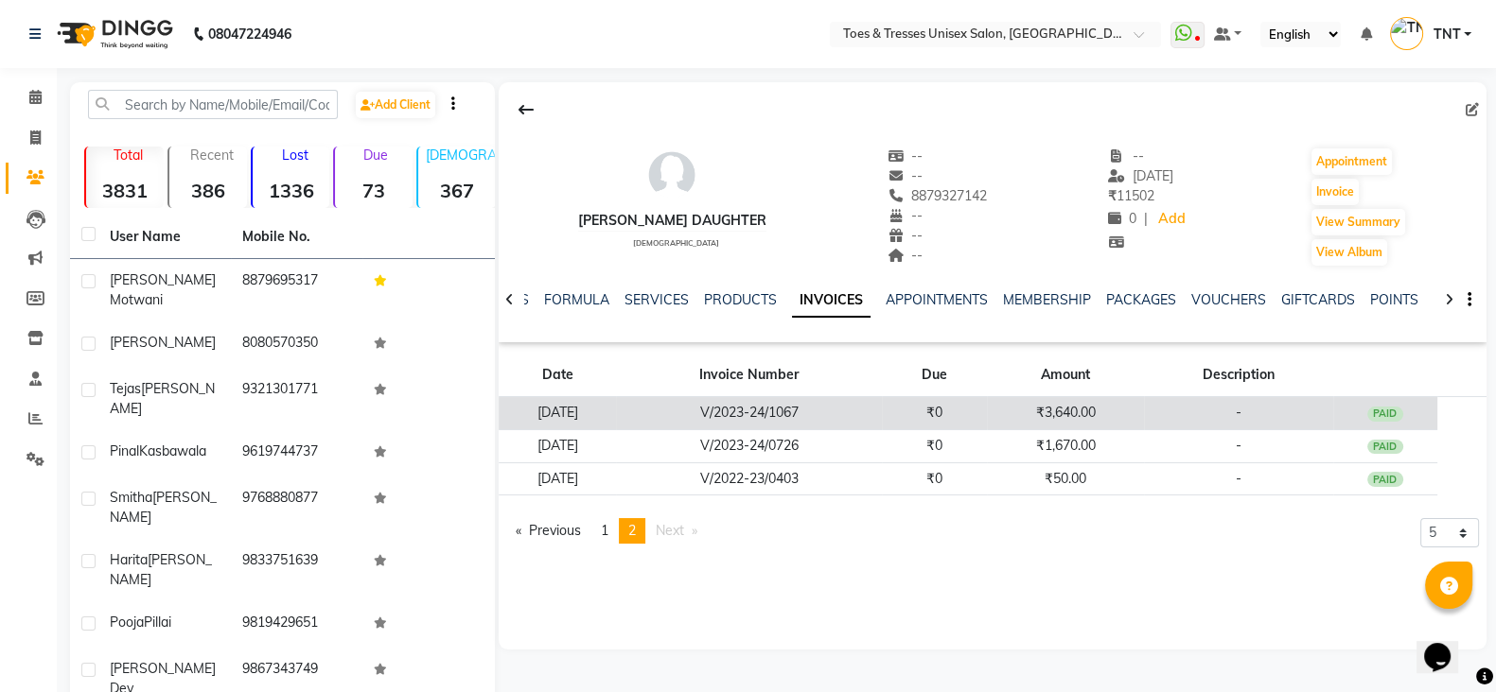
click at [780, 419] on td "V/2023-24/1067" at bounding box center [749, 413] width 266 height 33
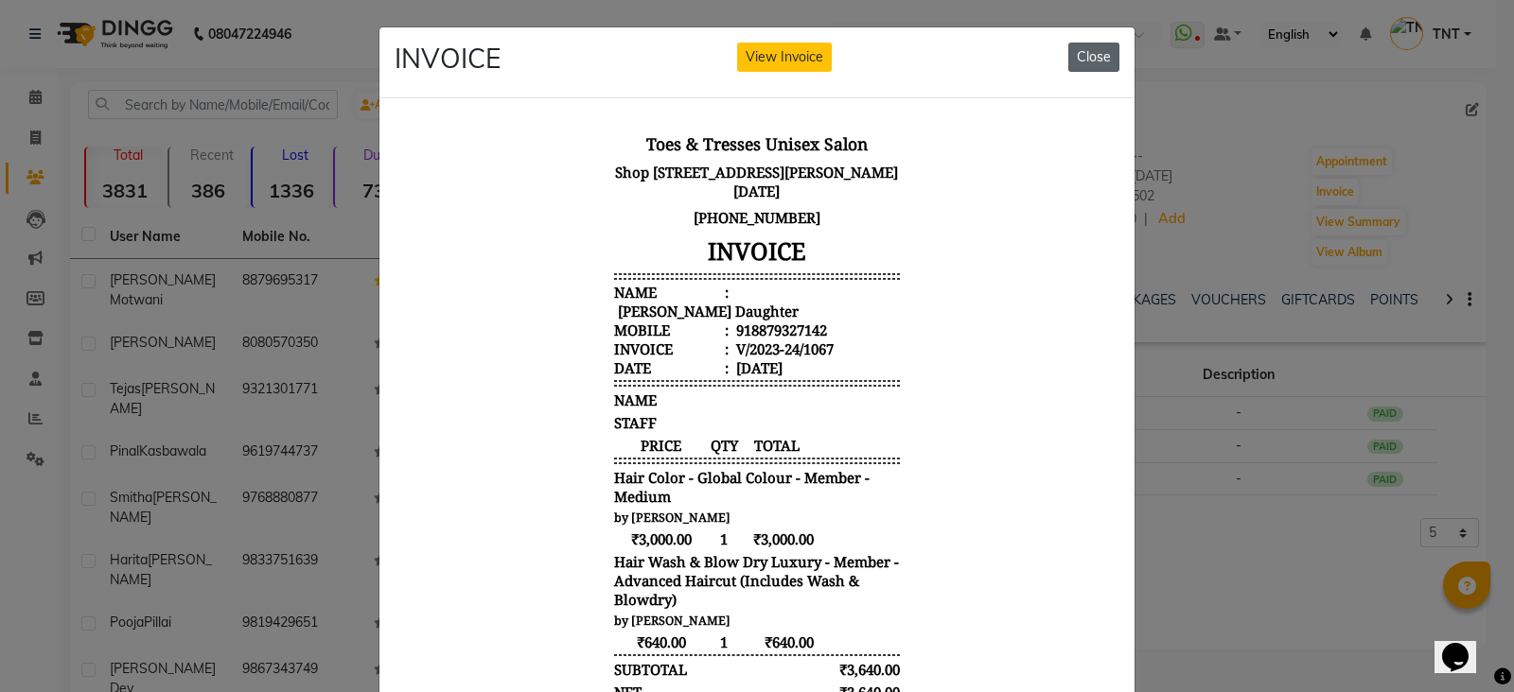
click at [1093, 69] on button "Close" at bounding box center [1093, 57] width 51 height 29
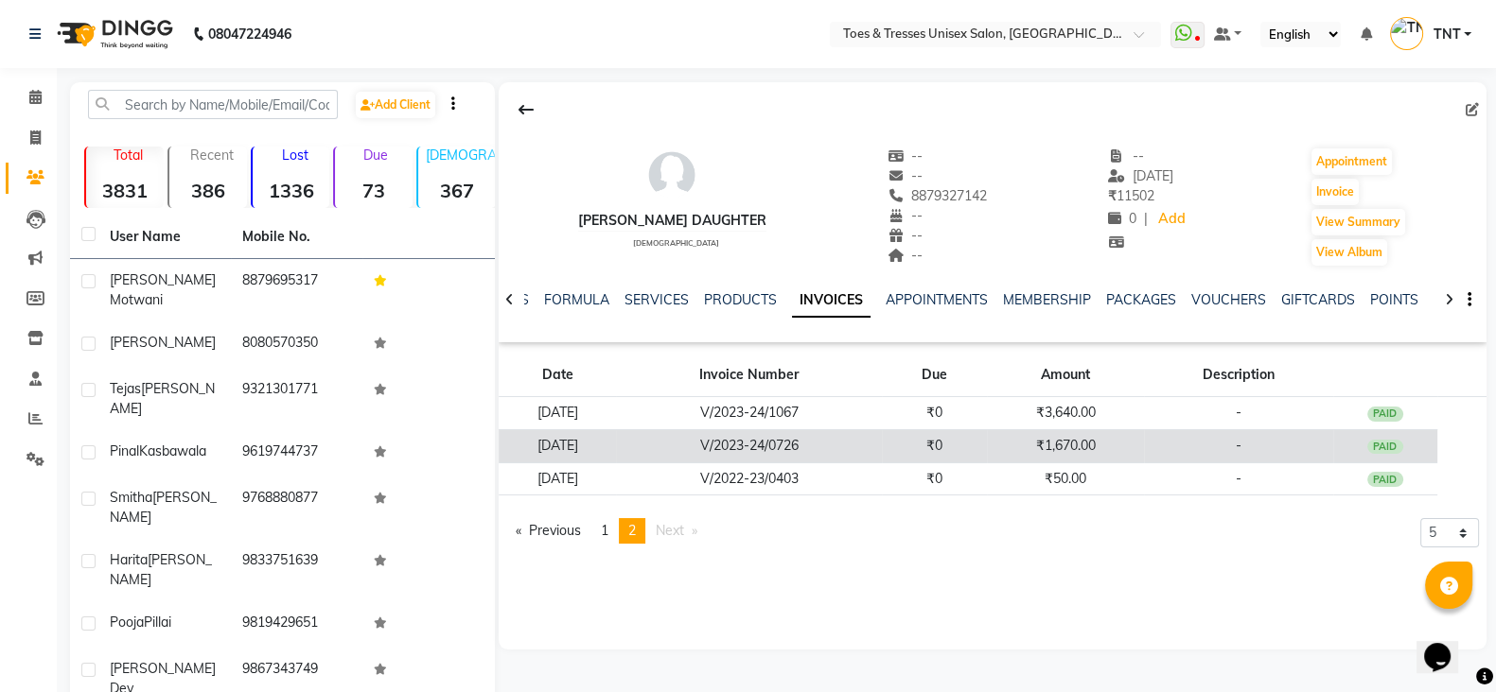
click at [880, 442] on td "V/2023-24/0726" at bounding box center [749, 445] width 266 height 33
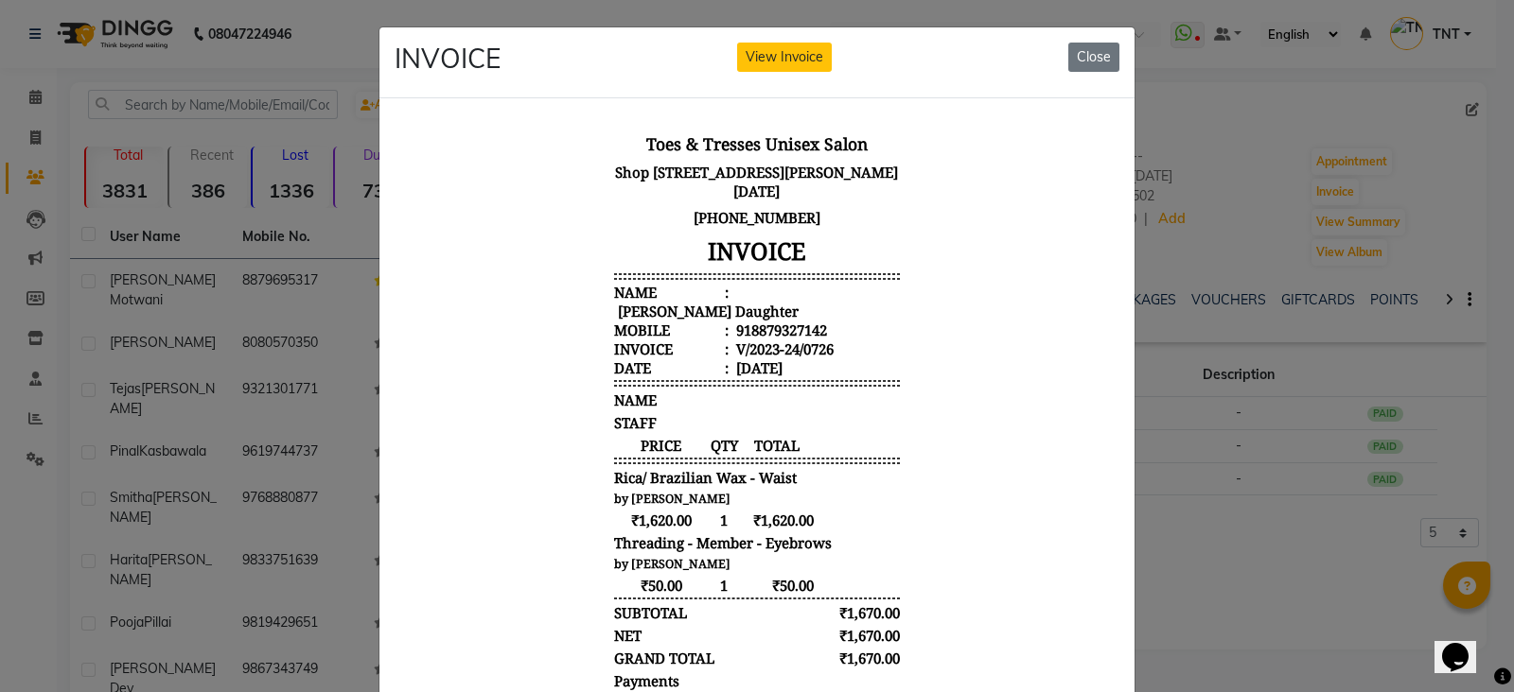
click at [737, 43] on button "View Invoice" at bounding box center [784, 57] width 95 height 29
